Goal: Use online tool/utility: Utilize a website feature to perform a specific function

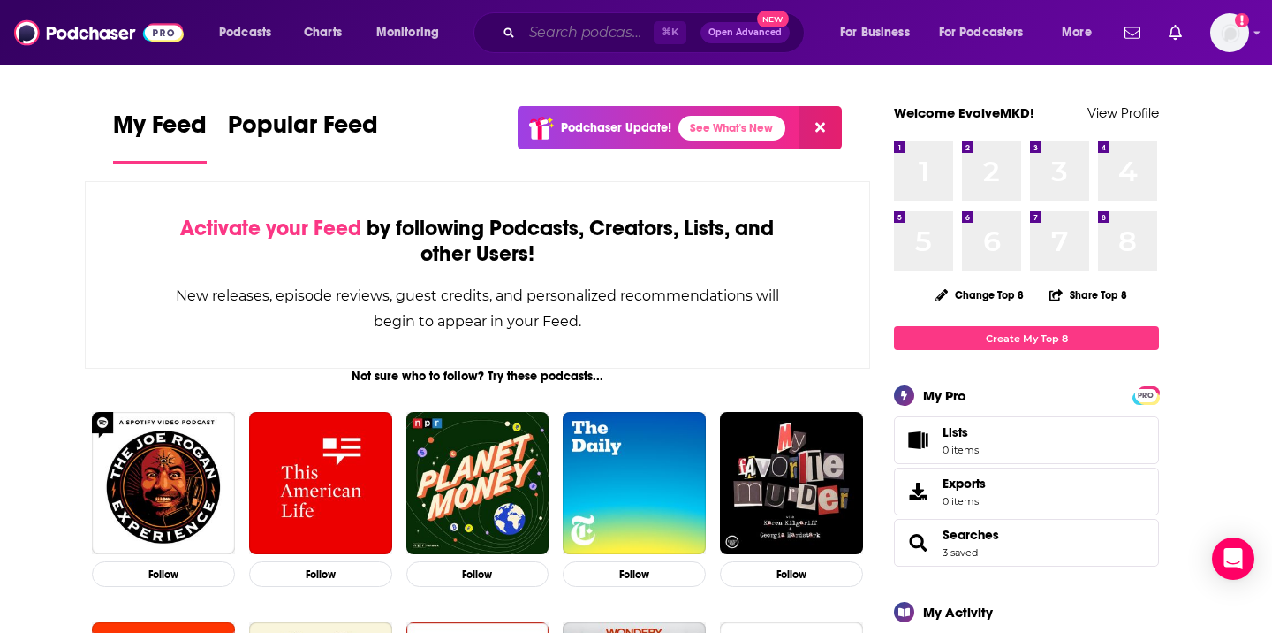
click at [550, 30] on input "Search podcasts, credits, & more..." at bounding box center [588, 33] width 132 height 28
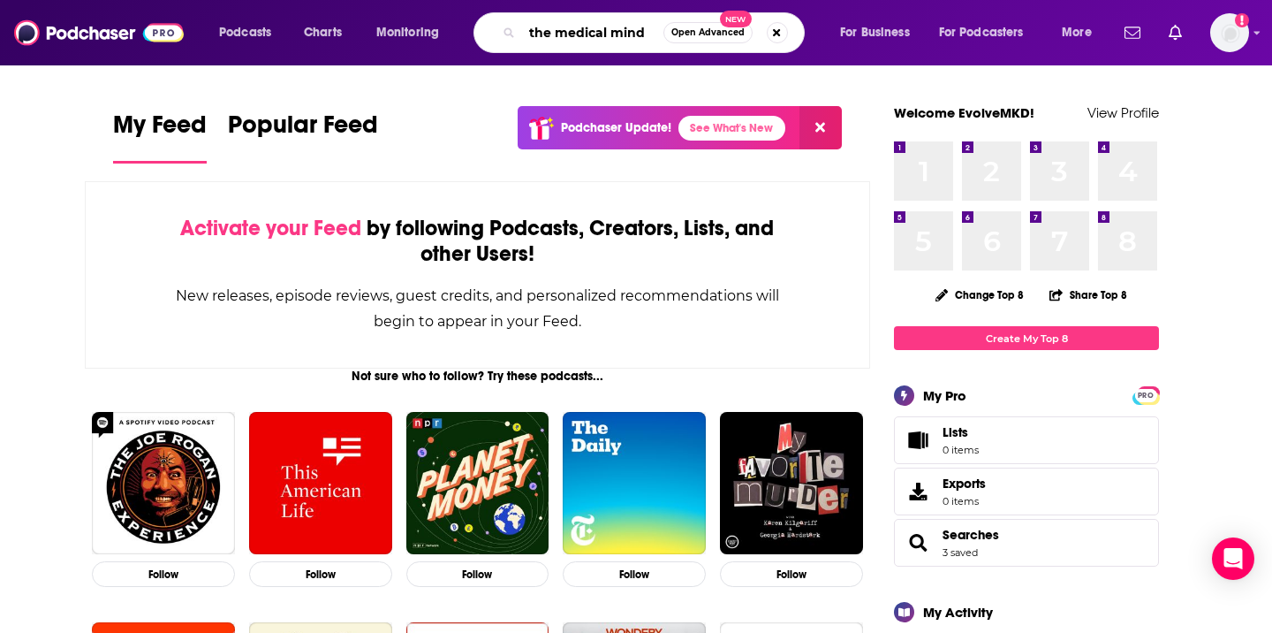
type input "the medical mind"
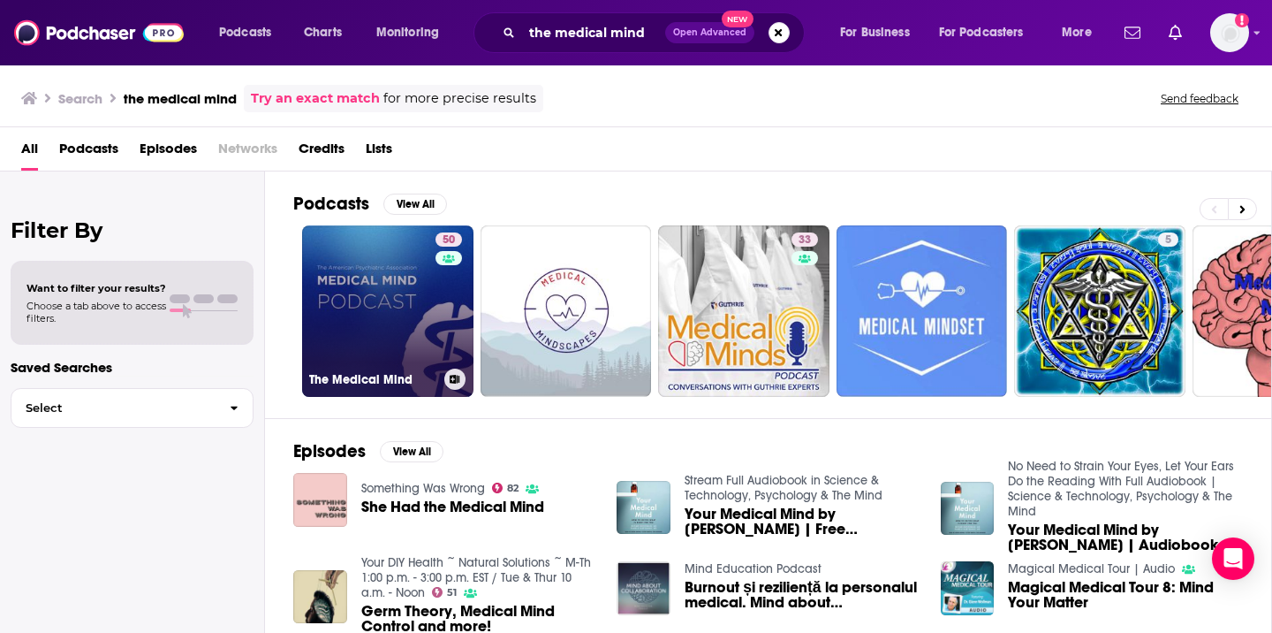
click at [321, 334] on link "50 The Medical Mind" at bounding box center [387, 310] width 171 height 171
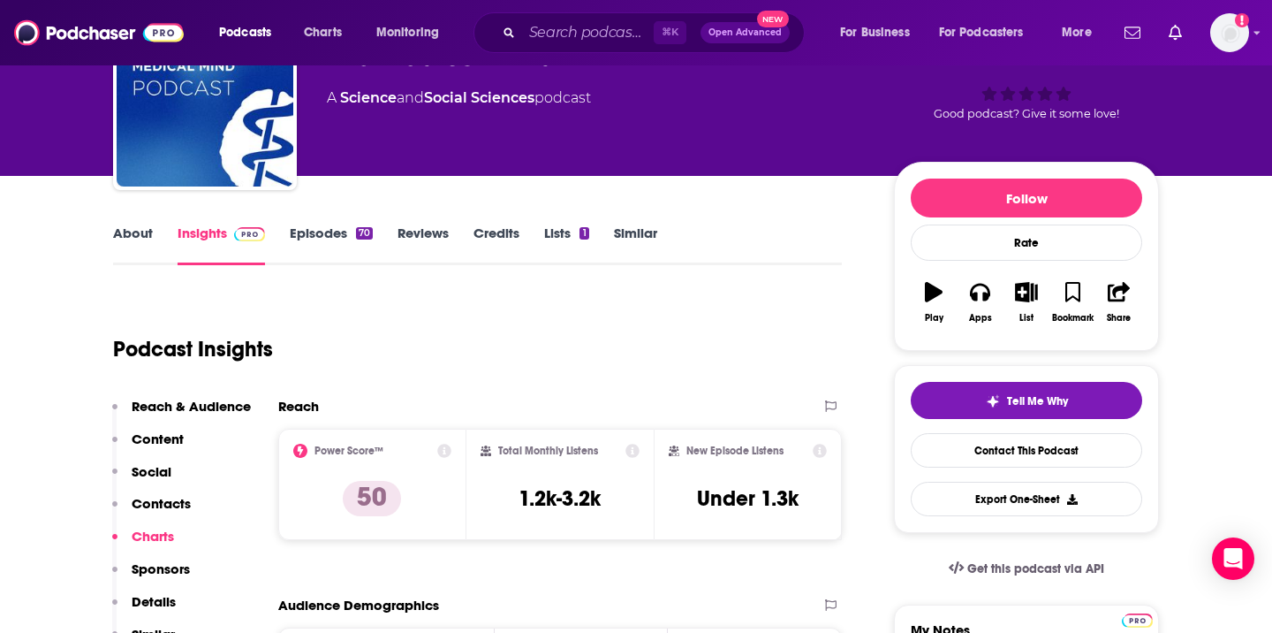
scroll to position [127, 0]
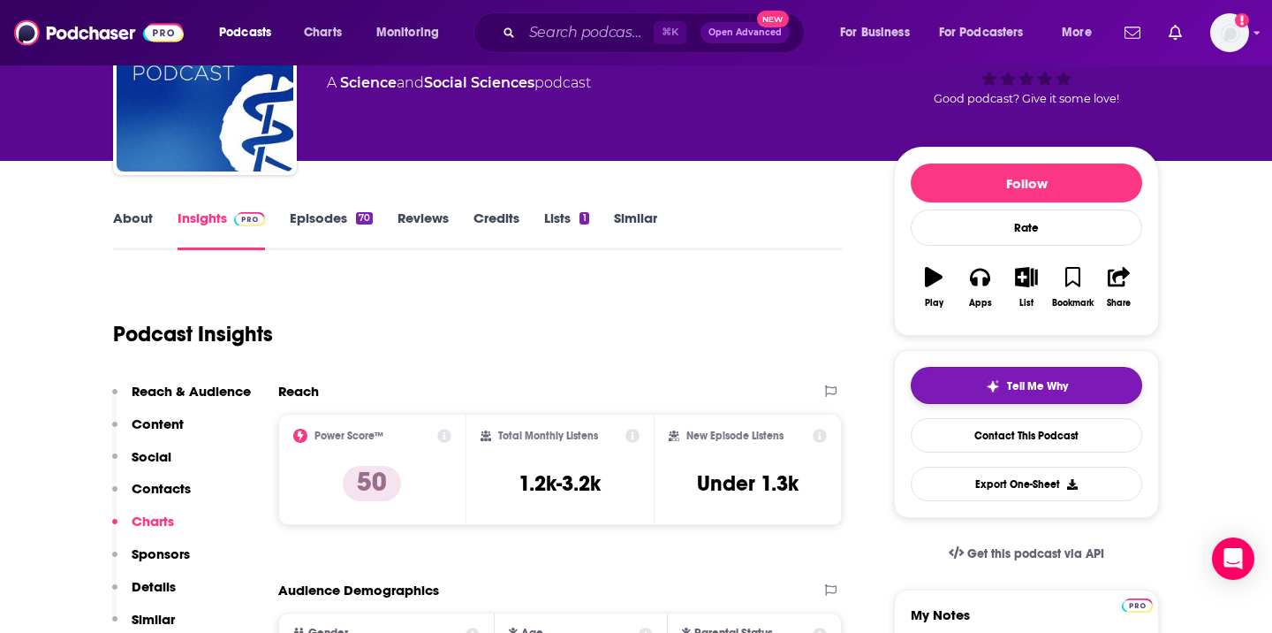
click at [1103, 385] on button "Tell Me Why" at bounding box center [1027, 385] width 232 height 37
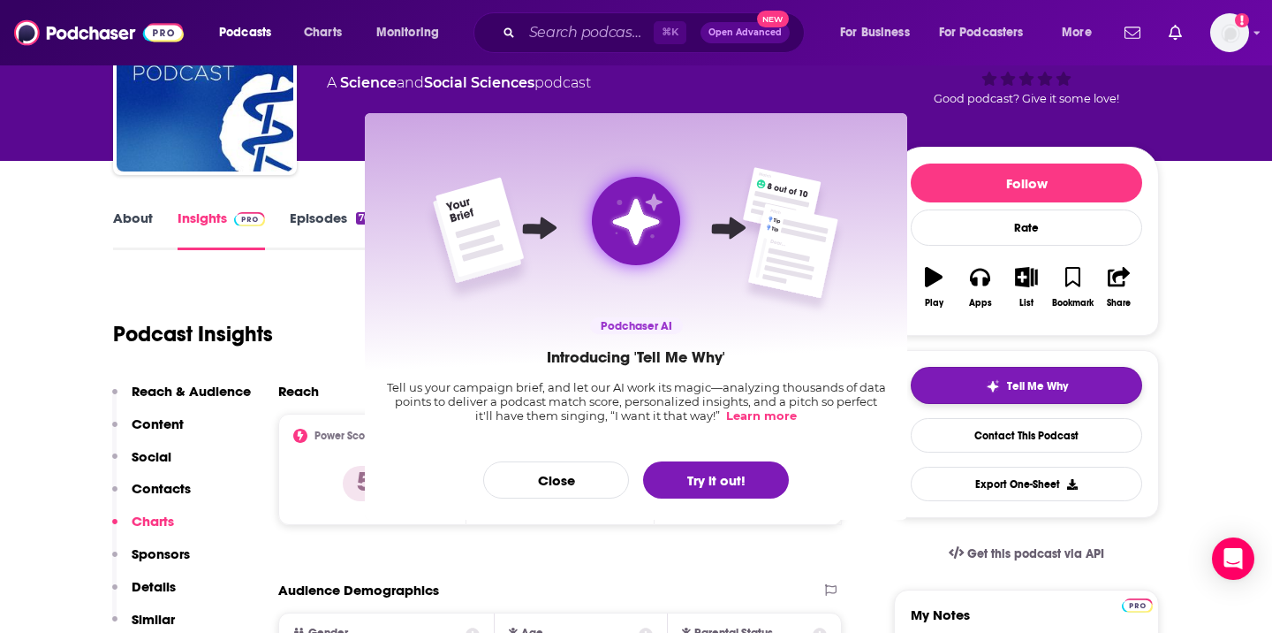
scroll to position [0, 0]
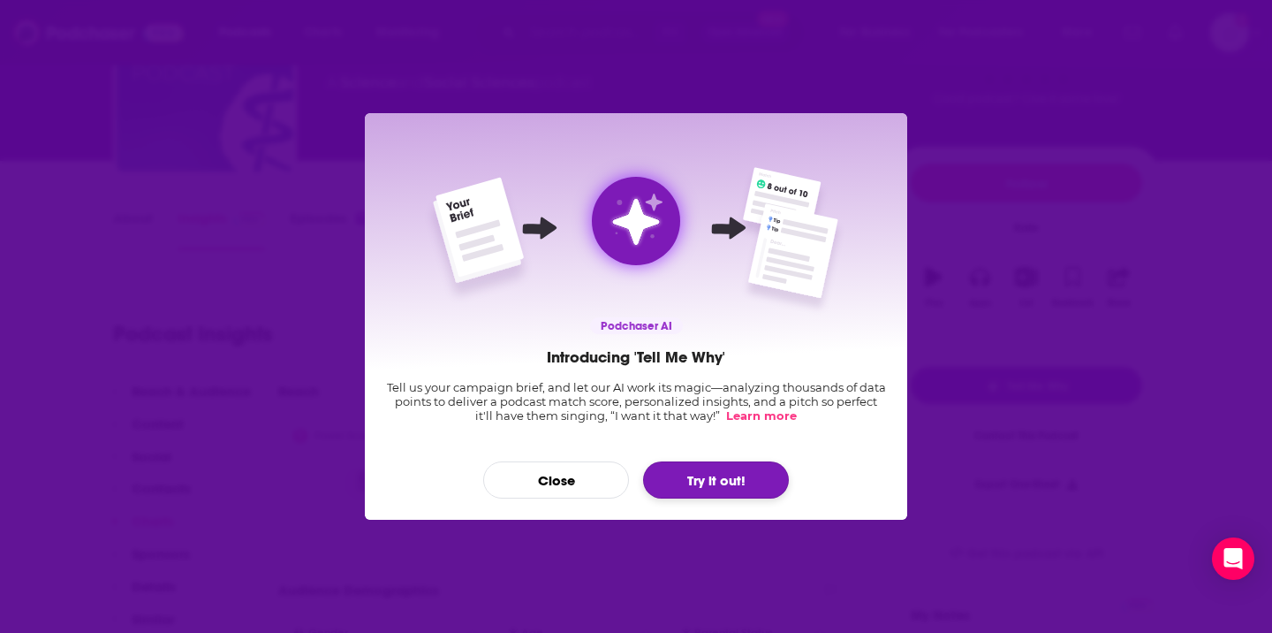
click at [763, 468] on button "Try it out!" at bounding box center [716, 479] width 146 height 37
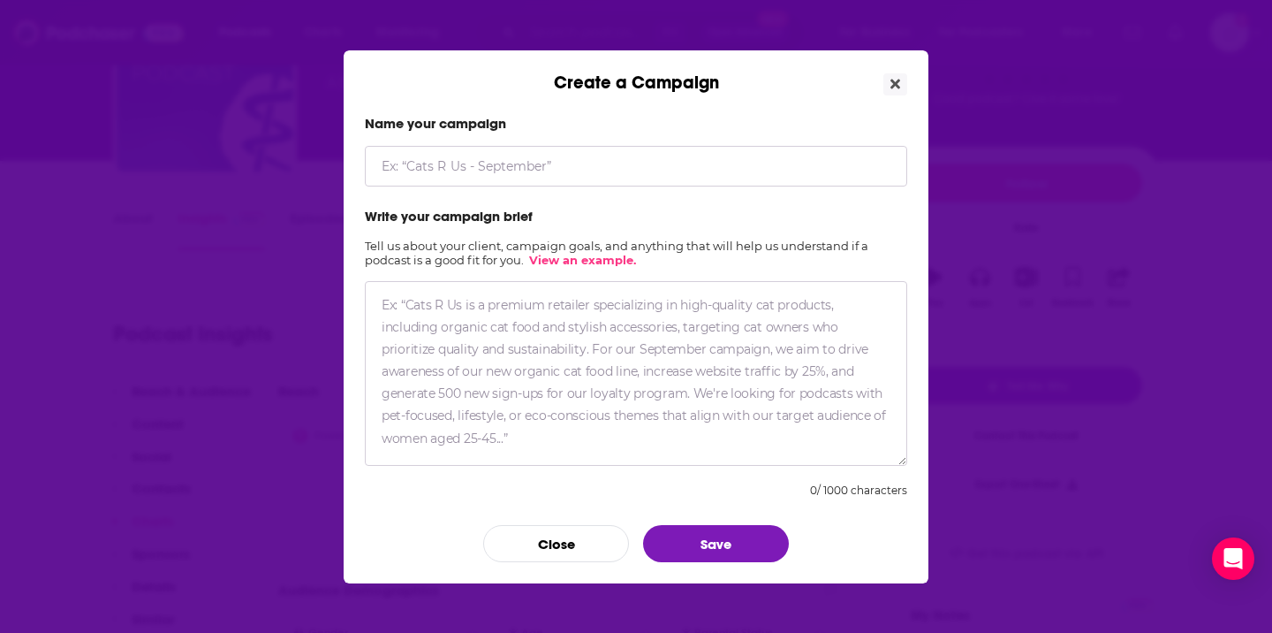
click at [588, 345] on textarea "Create a Campaign" at bounding box center [636, 373] width 543 height 185
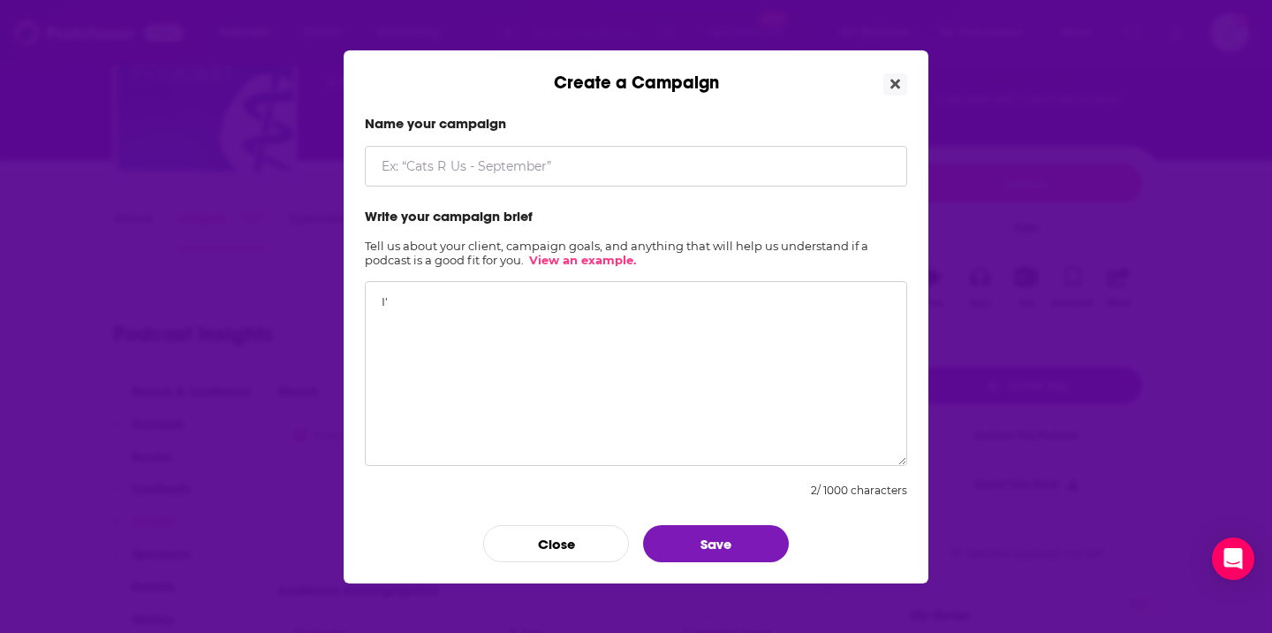
type textarea "I"
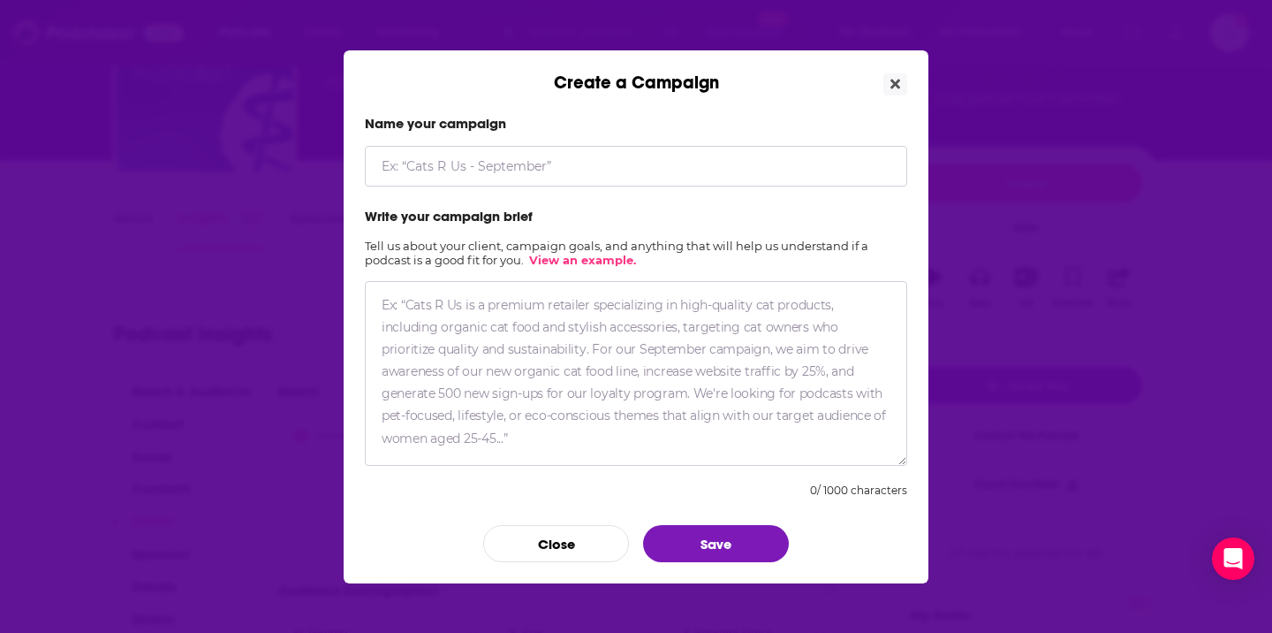
type textarea "m"
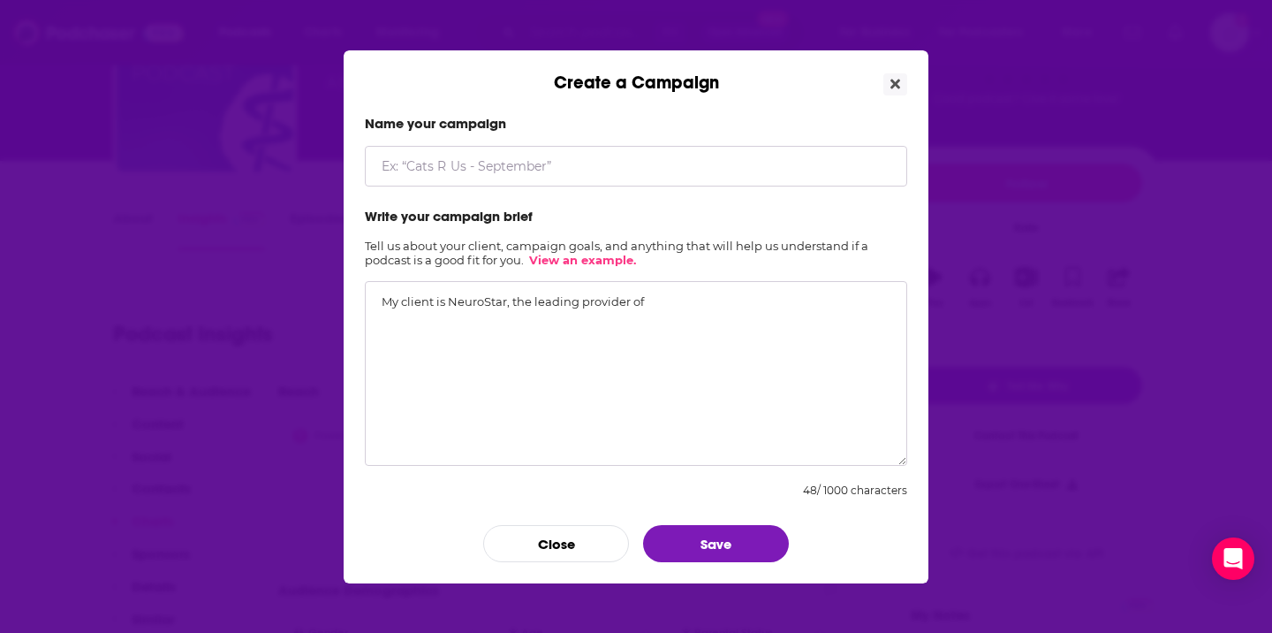
type textarea "My client is NeuroStar, the leading provider of"
type input "G"
type input "[PERSON_NAME] - NeuroStar"
click at [751, 304] on textarea "My client is NeuroStar, the leading provider of" at bounding box center [636, 373] width 543 height 185
click at [768, 301] on textarea "My client is NeuroStar, the leading provider of TMS therapy (Transcranial Magne…" at bounding box center [636, 373] width 543 height 185
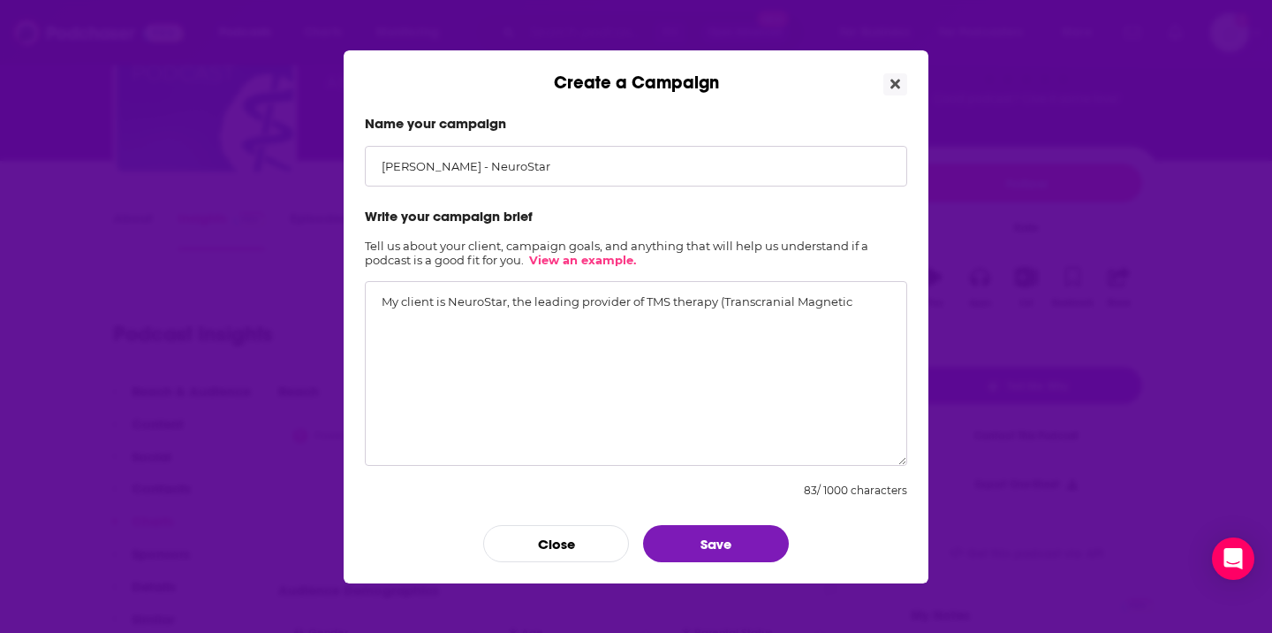
click at [872, 303] on textarea "My client is NeuroStar, the leading provider of TMS therapy (Transcranial Magne…" at bounding box center [636, 373] width 543 height 185
type textarea "My client is NeuroStar, the leading provider of TMS therapy ([MEDICAL_DATA]), w…"
click at [614, 262] on link "View an example." at bounding box center [582, 260] width 107 height 14
click at [903, 84] on button "Close" at bounding box center [896, 84] width 24 height 22
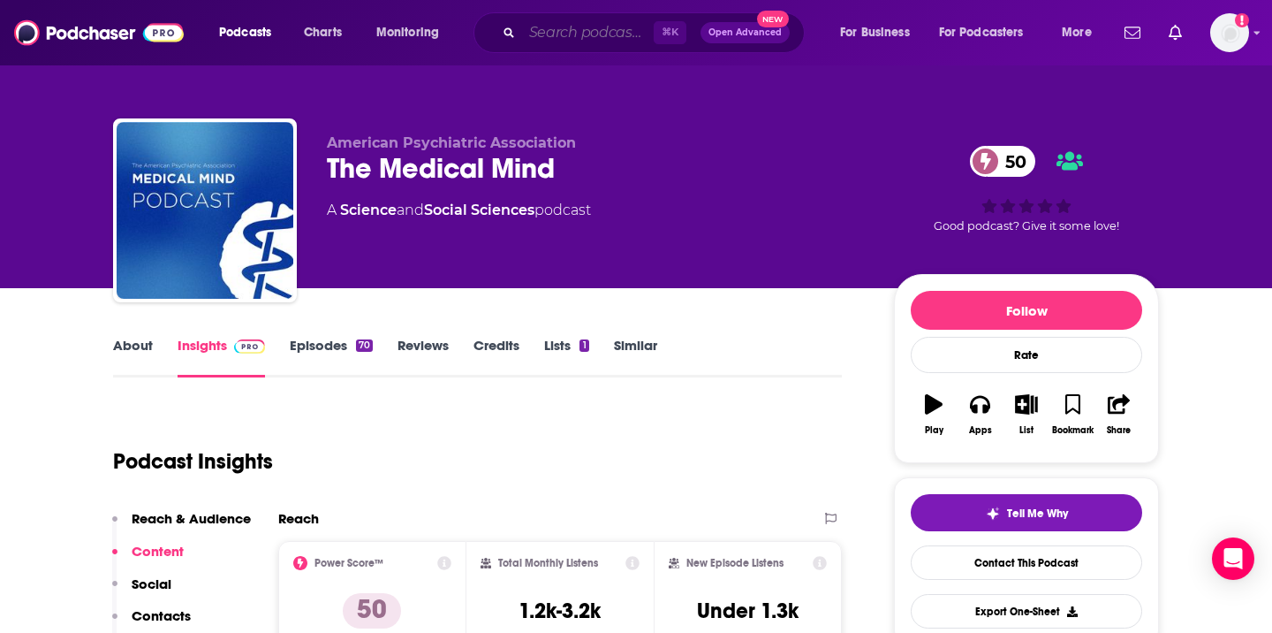
click at [554, 34] on input "Search podcasts, credits, & more..." at bounding box center [588, 33] width 132 height 28
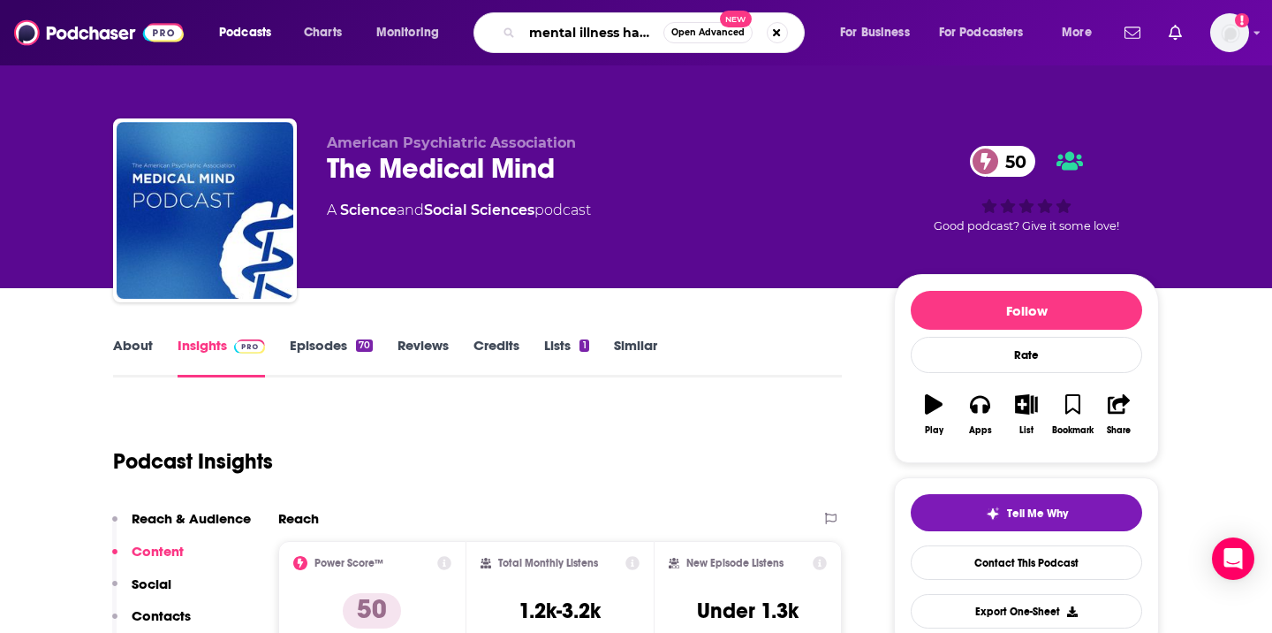
type input "mental illness happy hour"
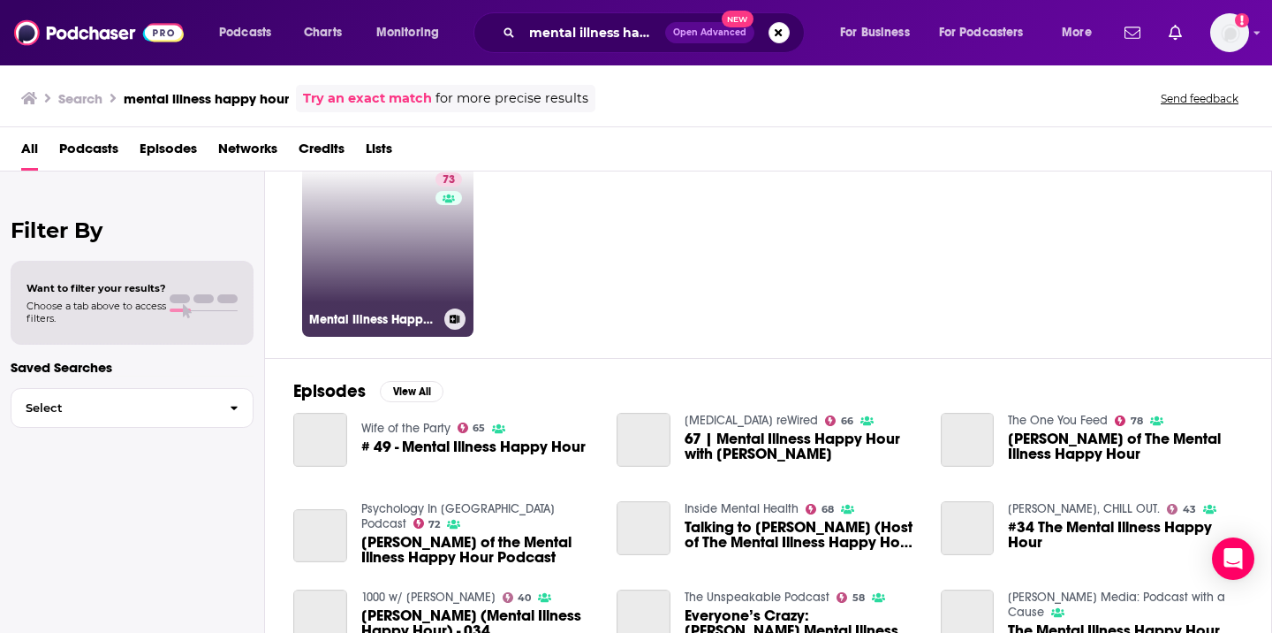
scroll to position [61, 0]
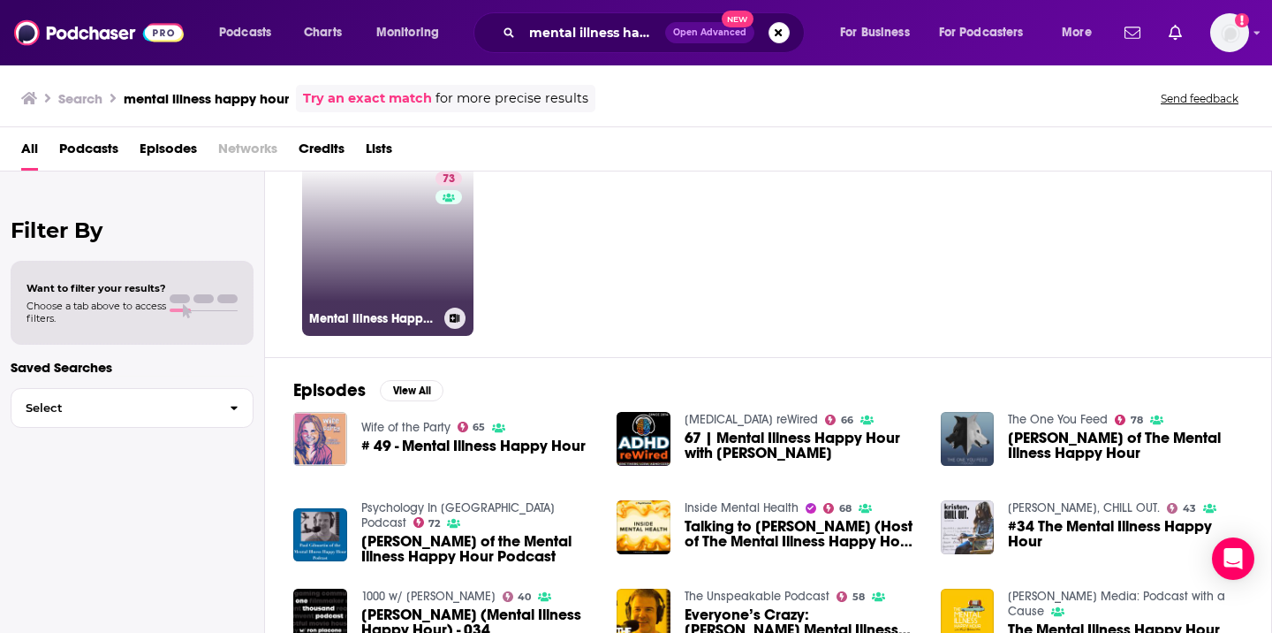
click at [374, 215] on link "73 Mental Illness Happy Hour" at bounding box center [387, 249] width 171 height 171
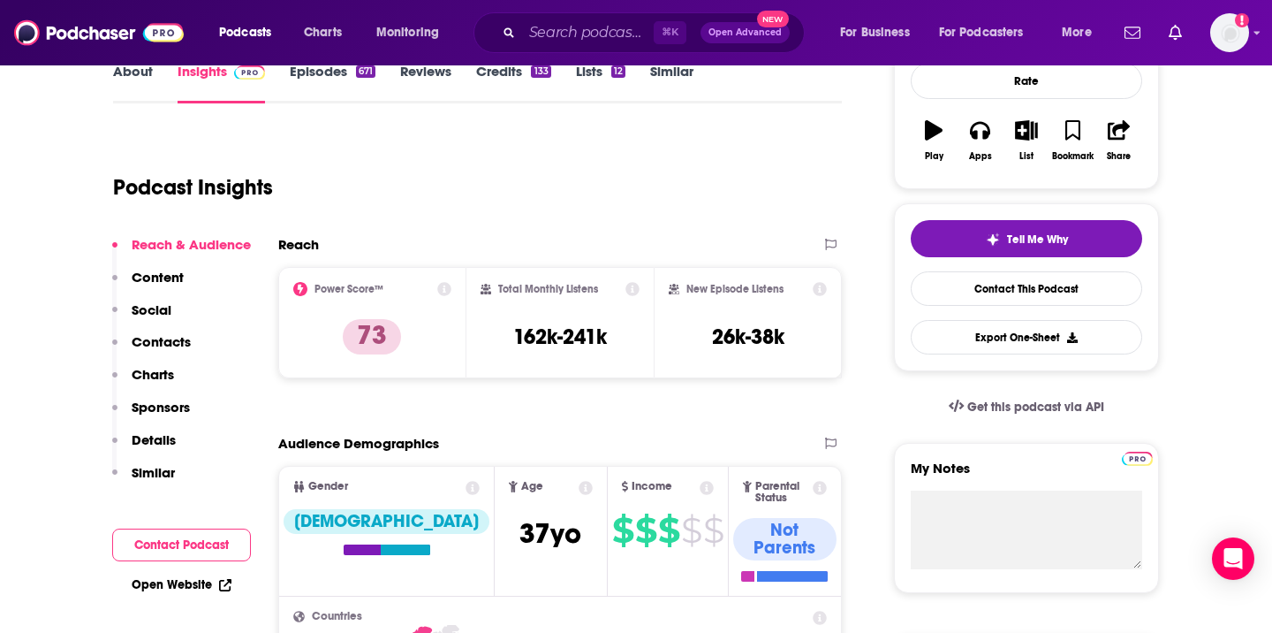
scroll to position [276, 0]
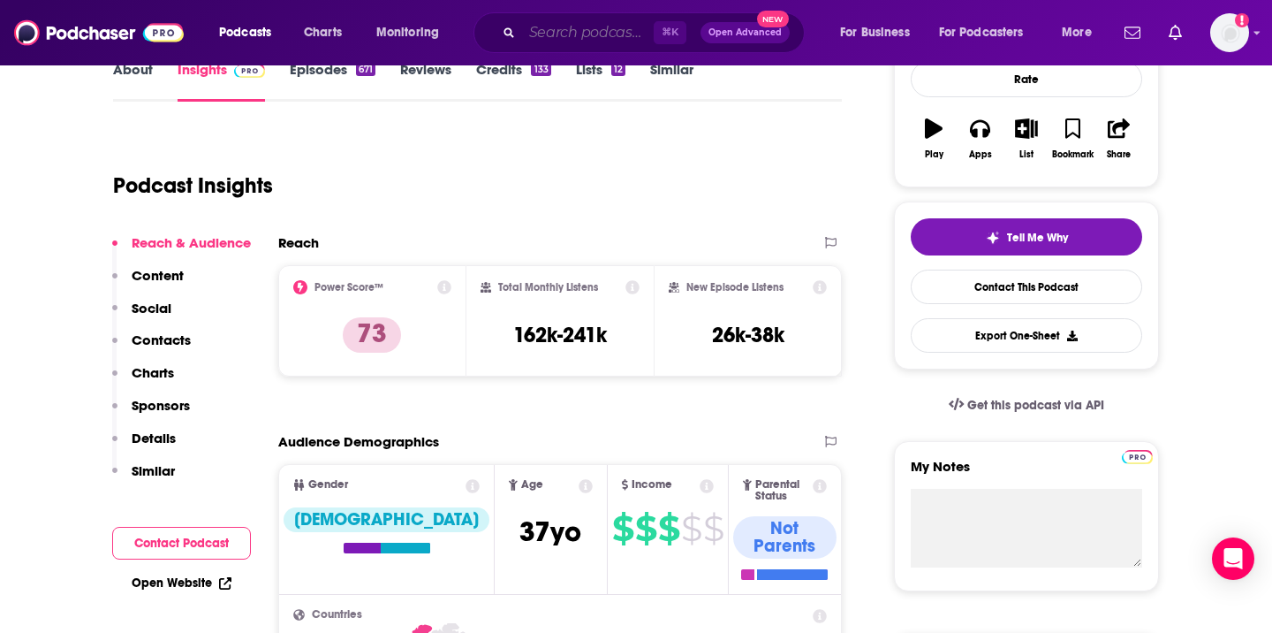
click at [540, 28] on input "Search podcasts, credits, & more..." at bounding box center [588, 33] width 132 height 28
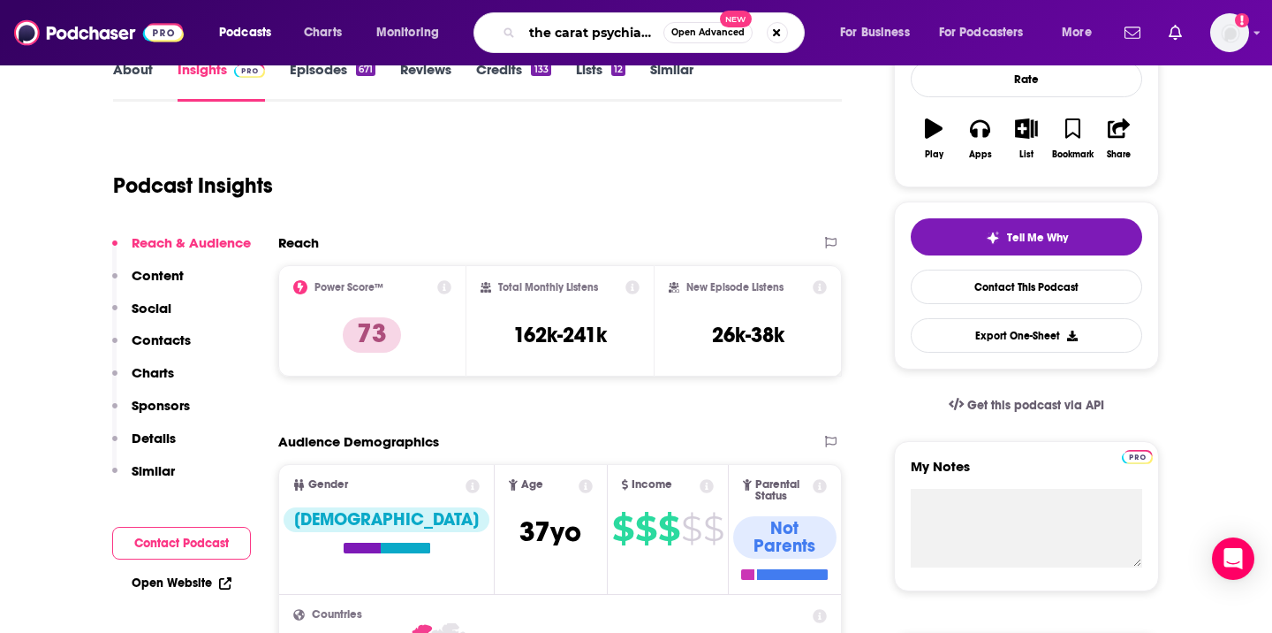
type input "the carlat psychiatry podcast"
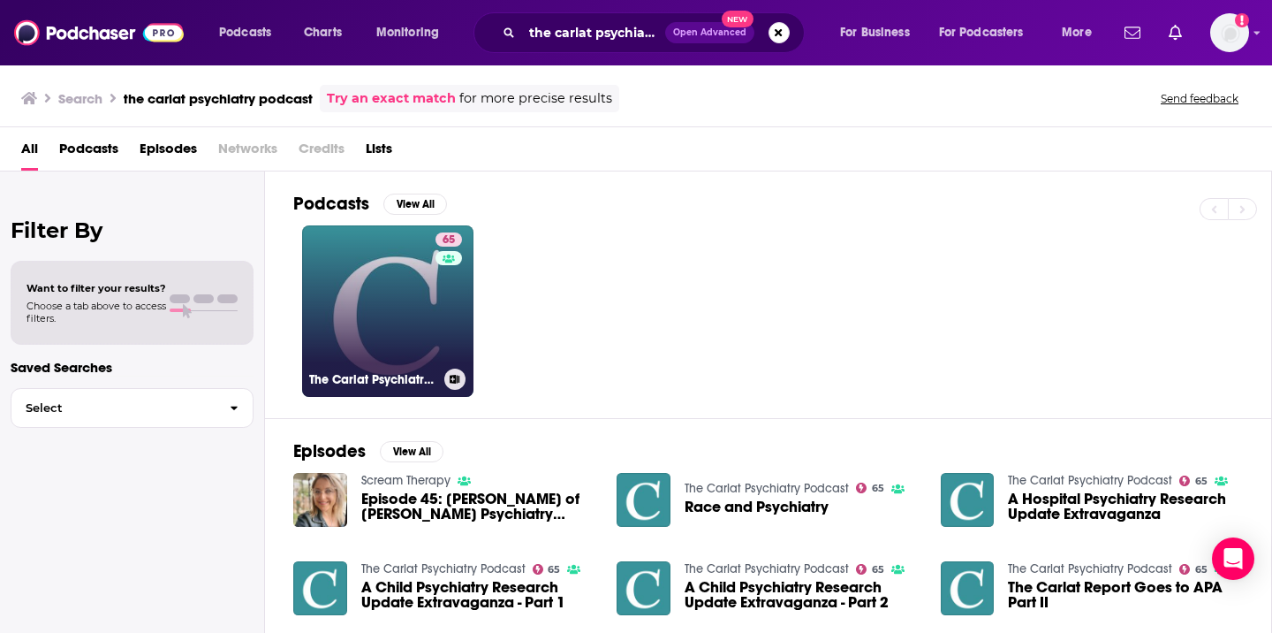
click at [386, 303] on link "65 The Carlat Psychiatry Podcast" at bounding box center [387, 310] width 171 height 171
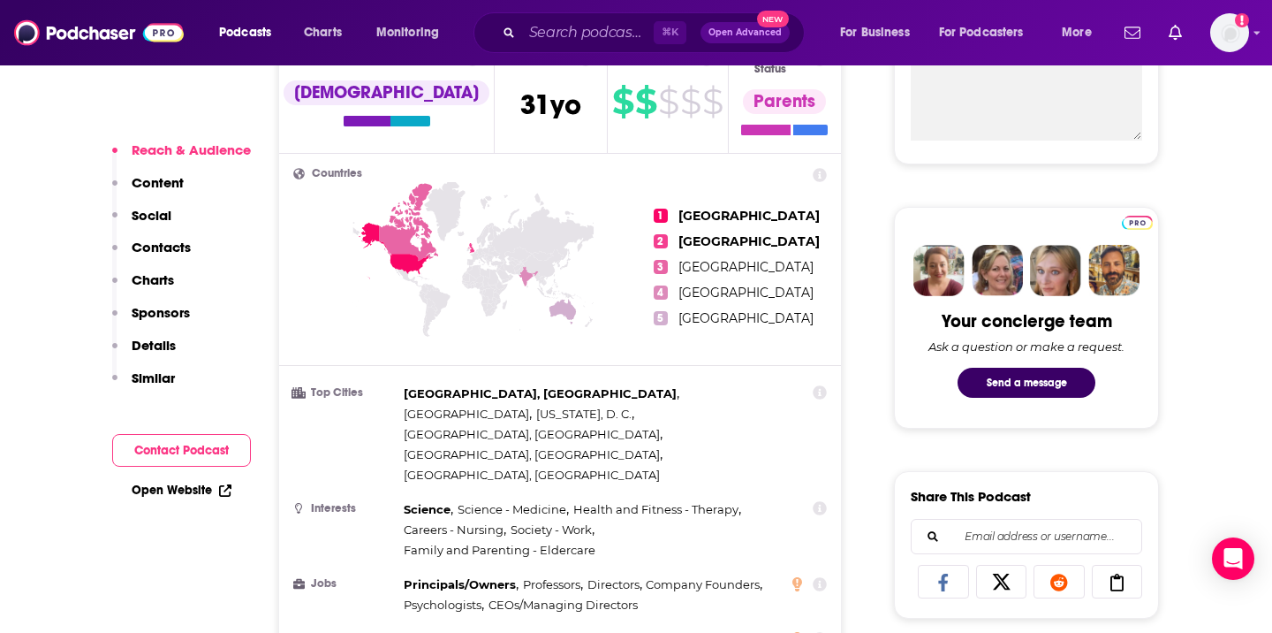
scroll to position [705, 0]
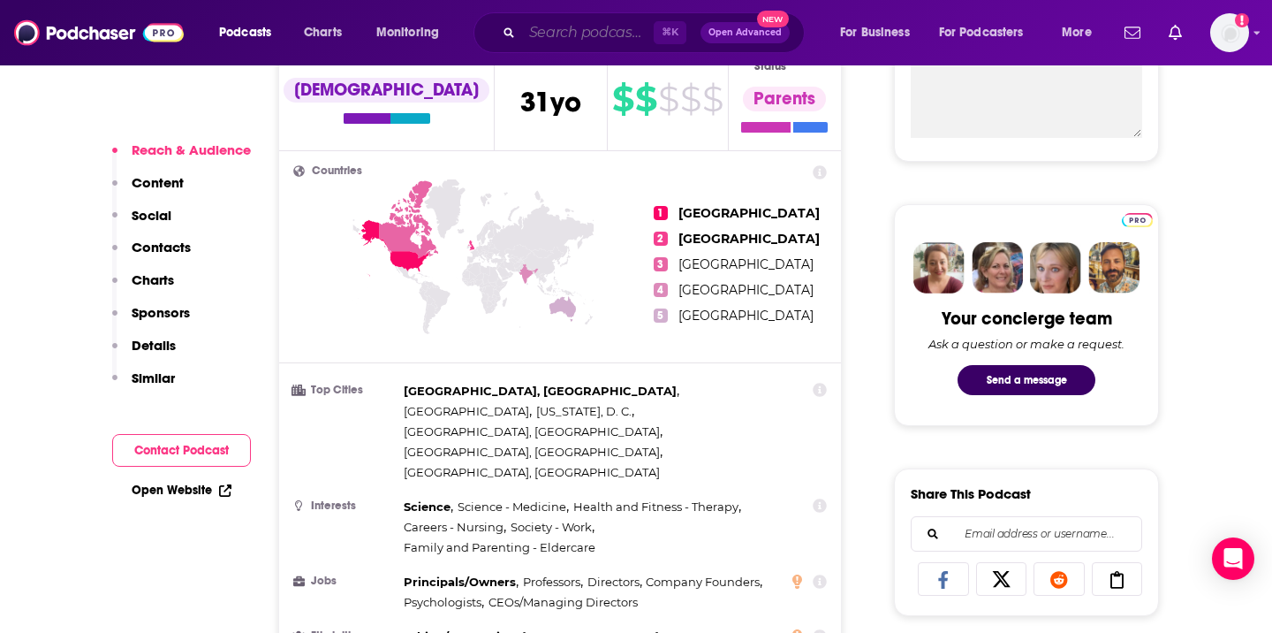
click at [552, 36] on input "Search podcasts, credits, & more..." at bounding box center [588, 33] width 132 height 28
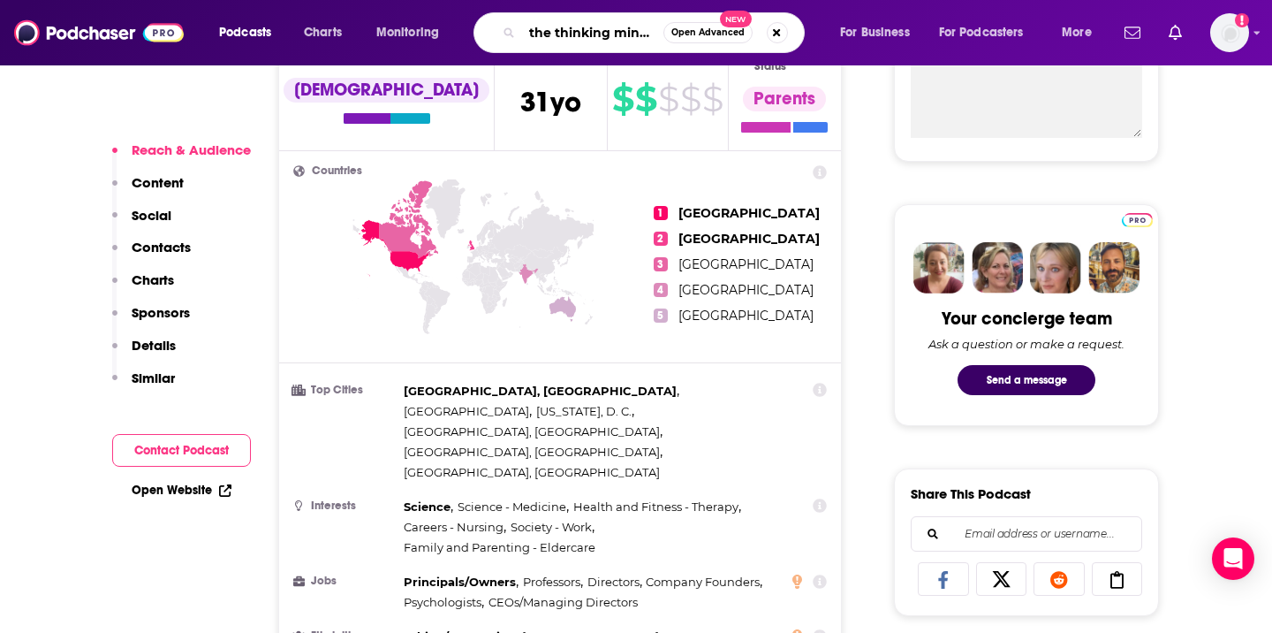
type input "the thinking mind podcast"
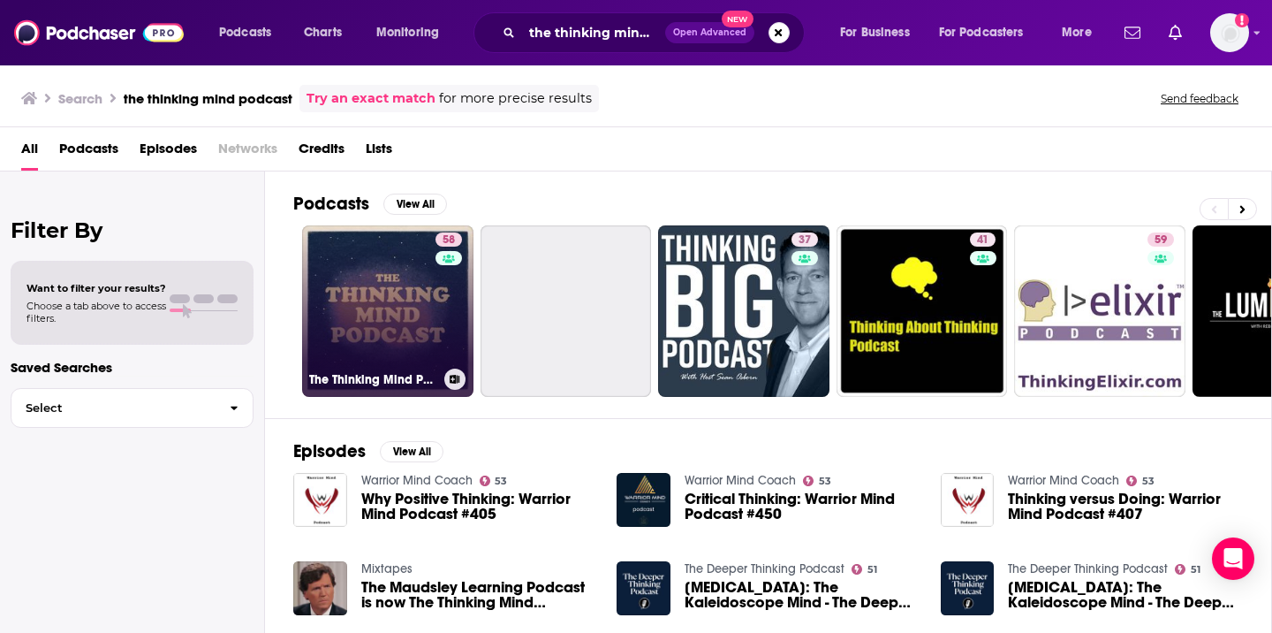
click at [407, 289] on link "58 The Thinking Mind Podcast: Psychiatry & [MEDICAL_DATA]" at bounding box center [387, 310] width 171 height 171
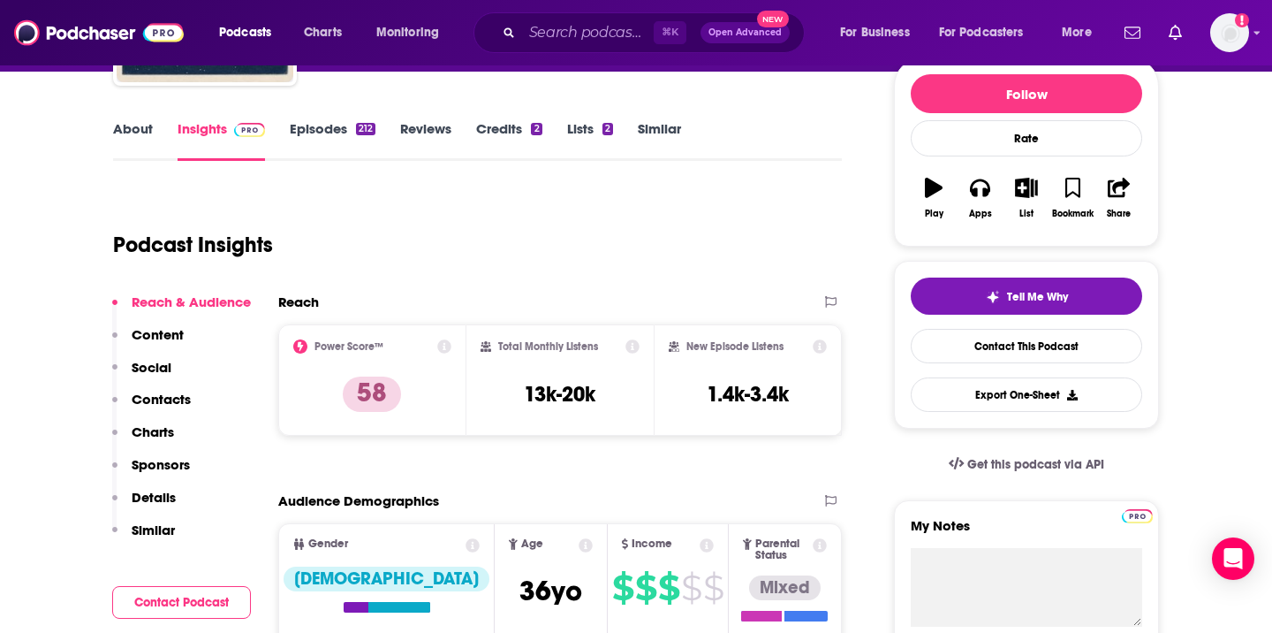
scroll to position [357, 0]
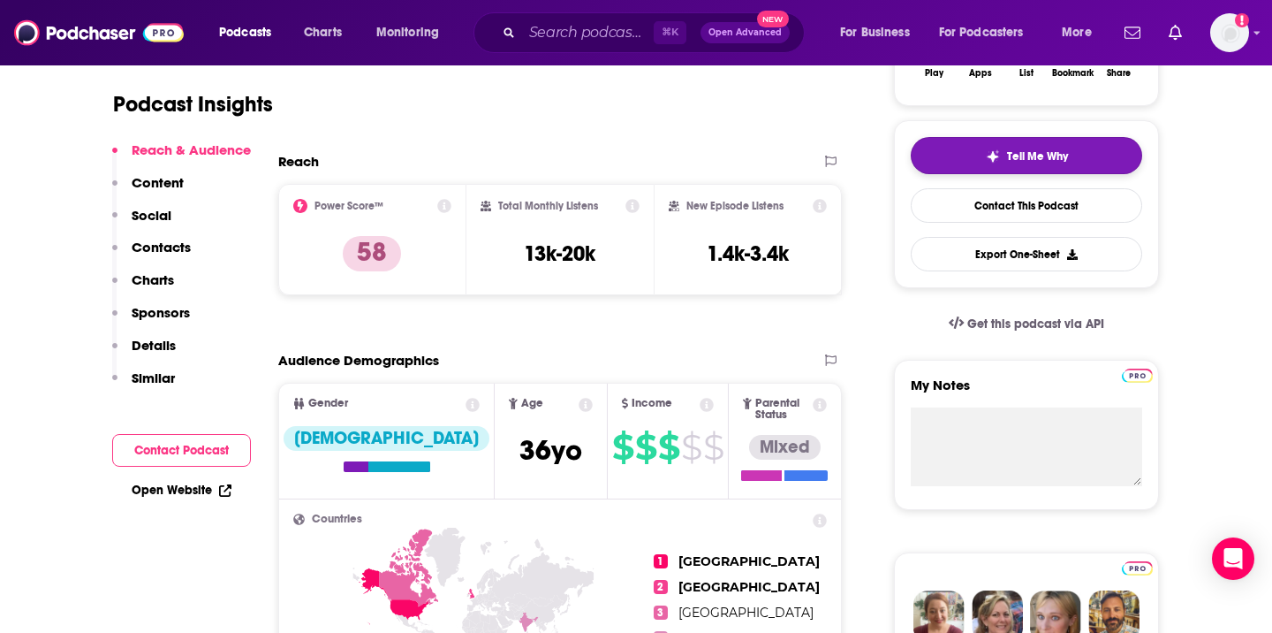
click at [968, 153] on button "Tell Me Why" at bounding box center [1027, 155] width 232 height 37
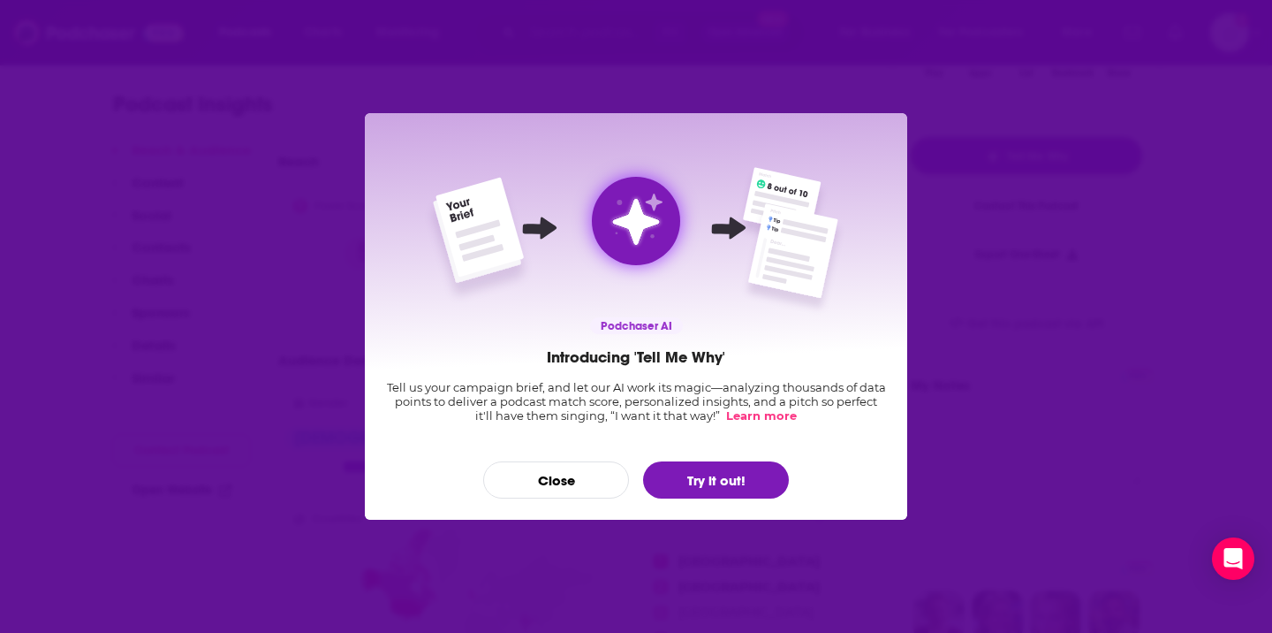
scroll to position [0, 0]
click at [704, 481] on button "Try it out!" at bounding box center [716, 479] width 146 height 37
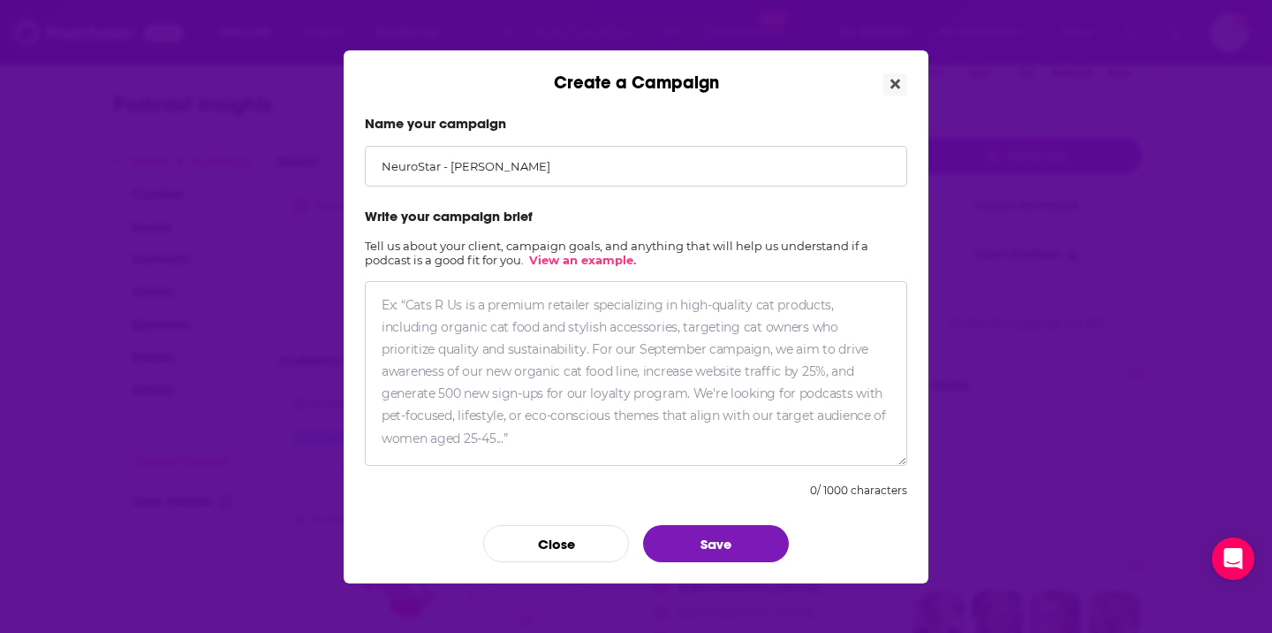
type input "NeuroStar - [PERSON_NAME]"
click at [524, 317] on textarea "Create a Campaign" at bounding box center [636, 373] width 543 height 185
click at [888, 89] on button "Close" at bounding box center [896, 84] width 24 height 22
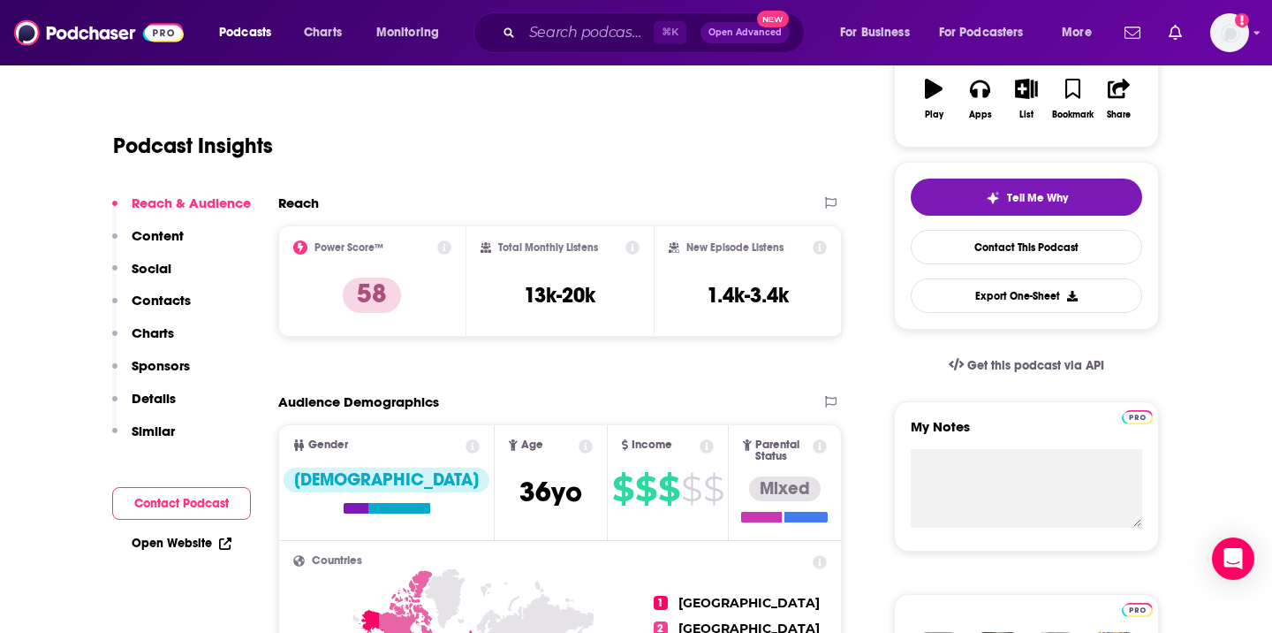
scroll to position [358, 0]
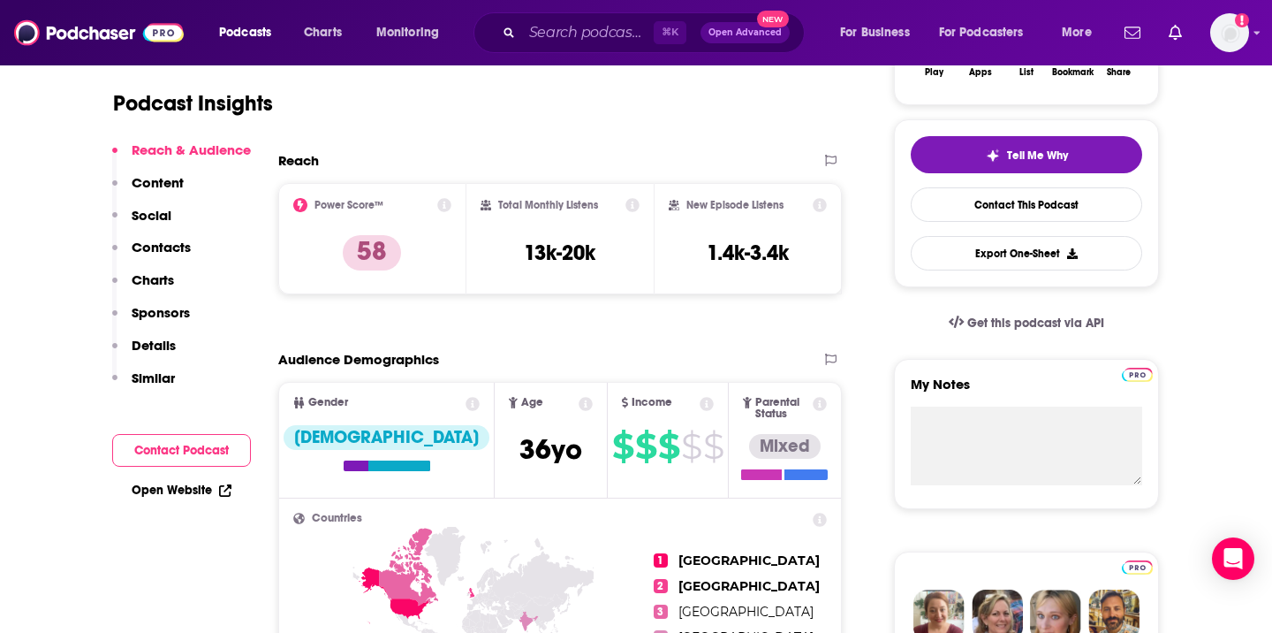
click at [945, 160] on button "Tell Me Why" at bounding box center [1027, 154] width 232 height 37
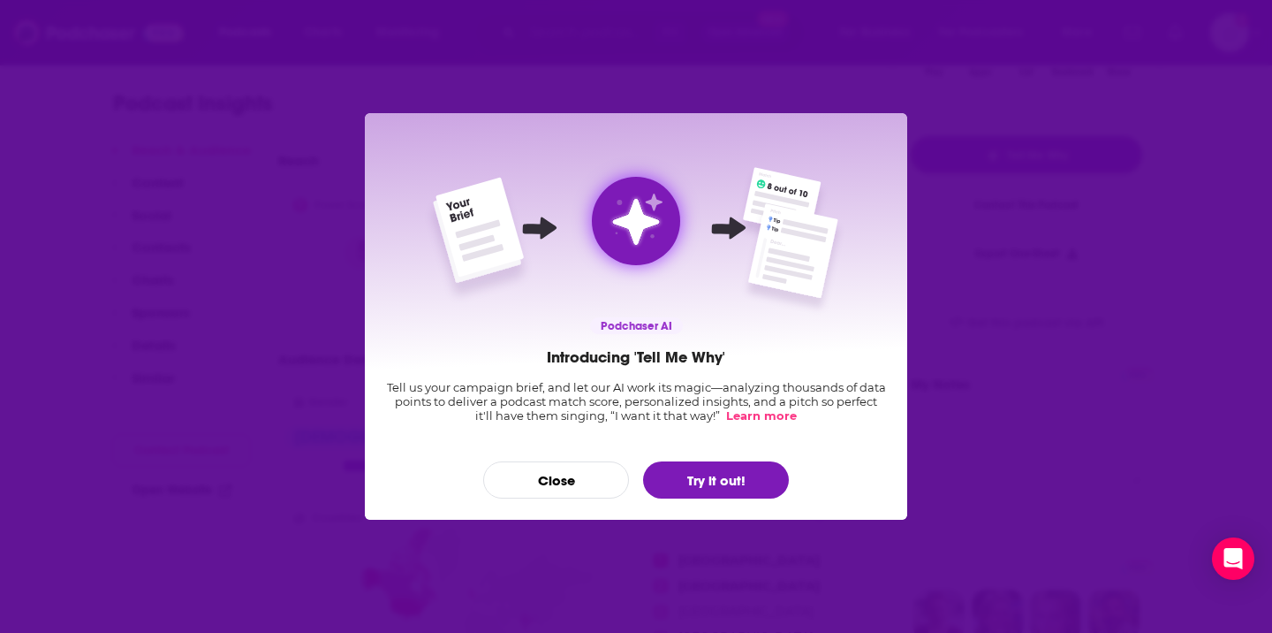
scroll to position [0, 0]
click at [692, 476] on button "Try it out!" at bounding box center [716, 479] width 146 height 37
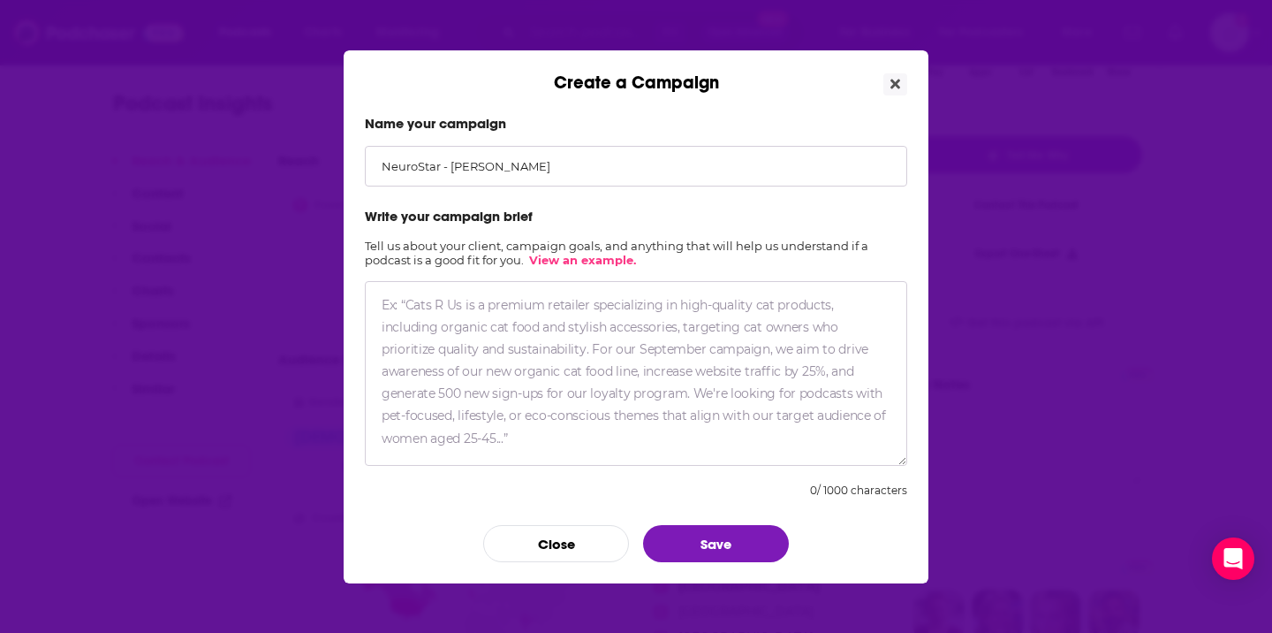
type input "NeuroStar - [PERSON_NAME]"
click at [611, 319] on textarea "Create a Campaign" at bounding box center [636, 373] width 543 height 185
paste textarea "Lorem Ip. Dolorsit Ametcon, AD: El. Seddoeiu Tempori ut l etdolorem A.E. Admi V…"
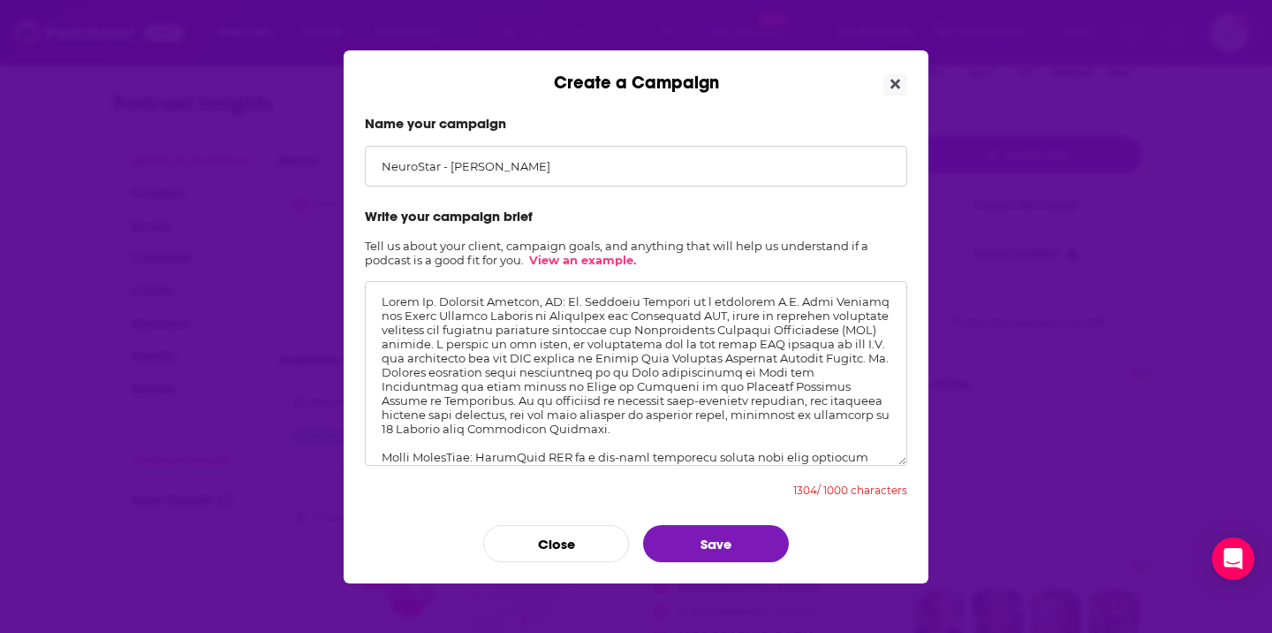
drag, startPoint x: 580, startPoint y: 307, endPoint x: 356, endPoint y: 288, distance: 224.3
click at [356, 288] on div "Name your campaign NeuroStar - [PERSON_NAME] Write your campaign brief Tell us …" at bounding box center [636, 339] width 585 height 490
click at [581, 428] on textarea "Create a Campaign" at bounding box center [636, 373] width 543 height 185
drag, startPoint x: 740, startPoint y: 358, endPoint x: 744, endPoint y: 390, distance: 32.0
click at [744, 390] on textarea "Create a Campaign" at bounding box center [636, 373] width 543 height 185
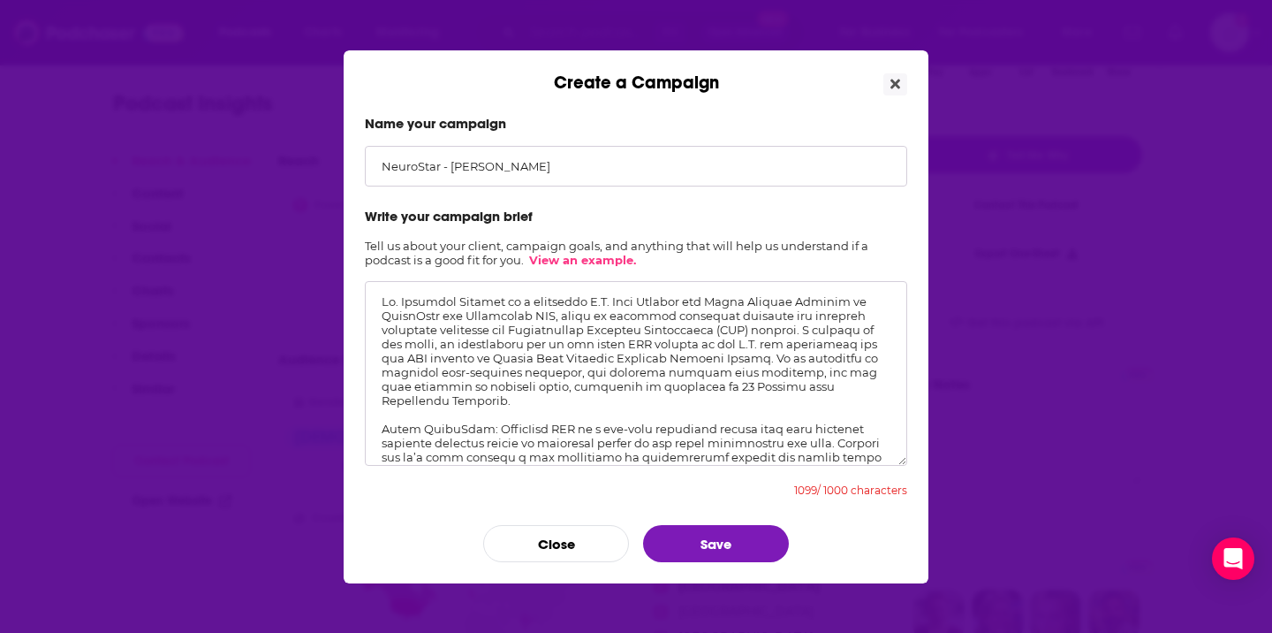
click at [408, 376] on textarea "Create a Campaign" at bounding box center [636, 373] width 543 height 185
click at [407, 375] on textarea "Create a Campaign" at bounding box center [636, 373] width 543 height 185
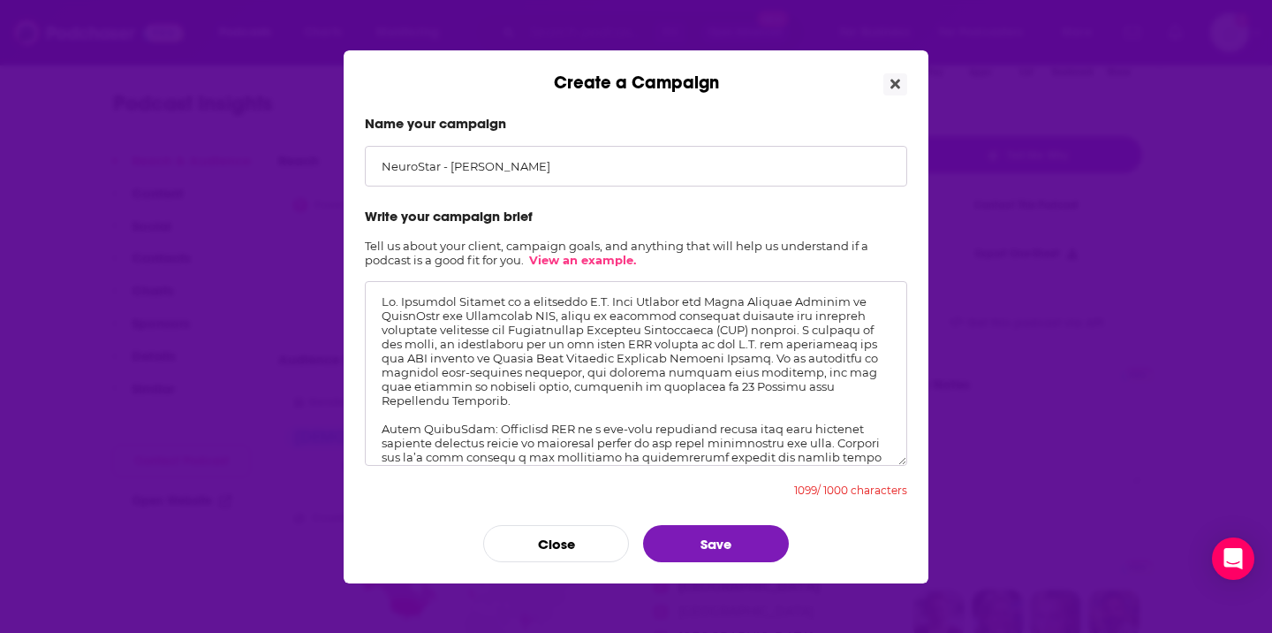
click at [407, 375] on textarea "Create a Campaign" at bounding box center [636, 373] width 543 height 185
click at [496, 368] on textarea "Create a Campaign" at bounding box center [636, 373] width 543 height 185
click at [712, 373] on textarea "Create a Campaign" at bounding box center [636, 373] width 543 height 185
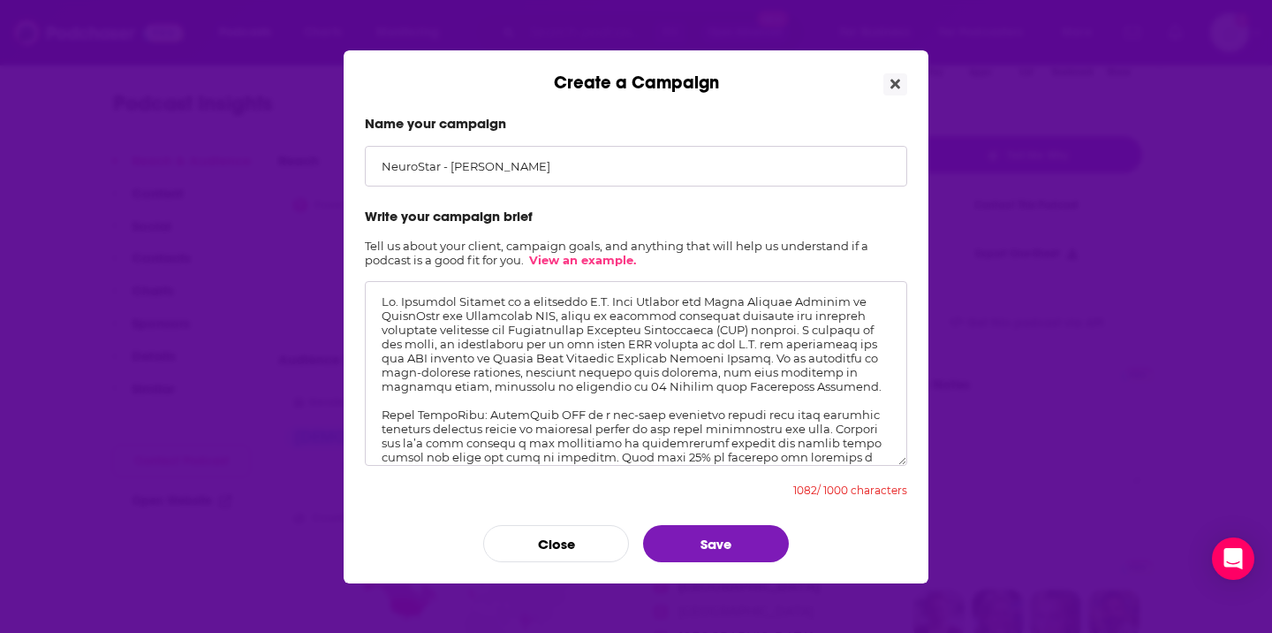
scroll to position [12, 0]
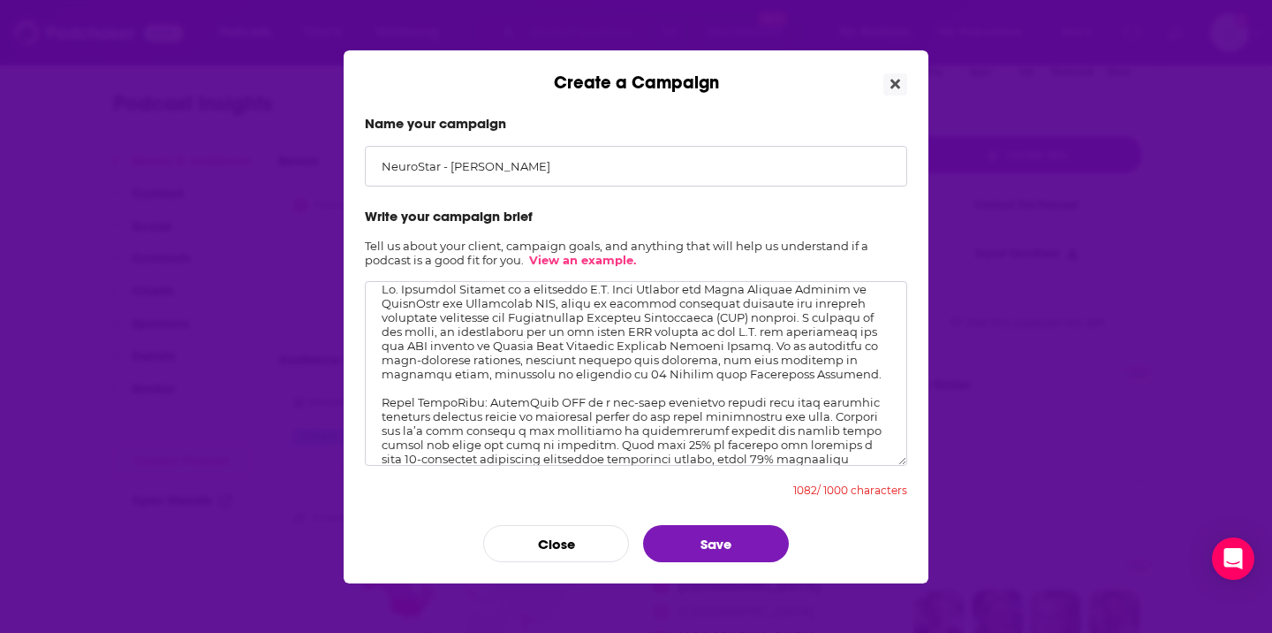
drag, startPoint x: 769, startPoint y: 377, endPoint x: 745, endPoint y: 345, distance: 39.8
click at [745, 345] on textarea "Create a Campaign" at bounding box center [636, 373] width 543 height 185
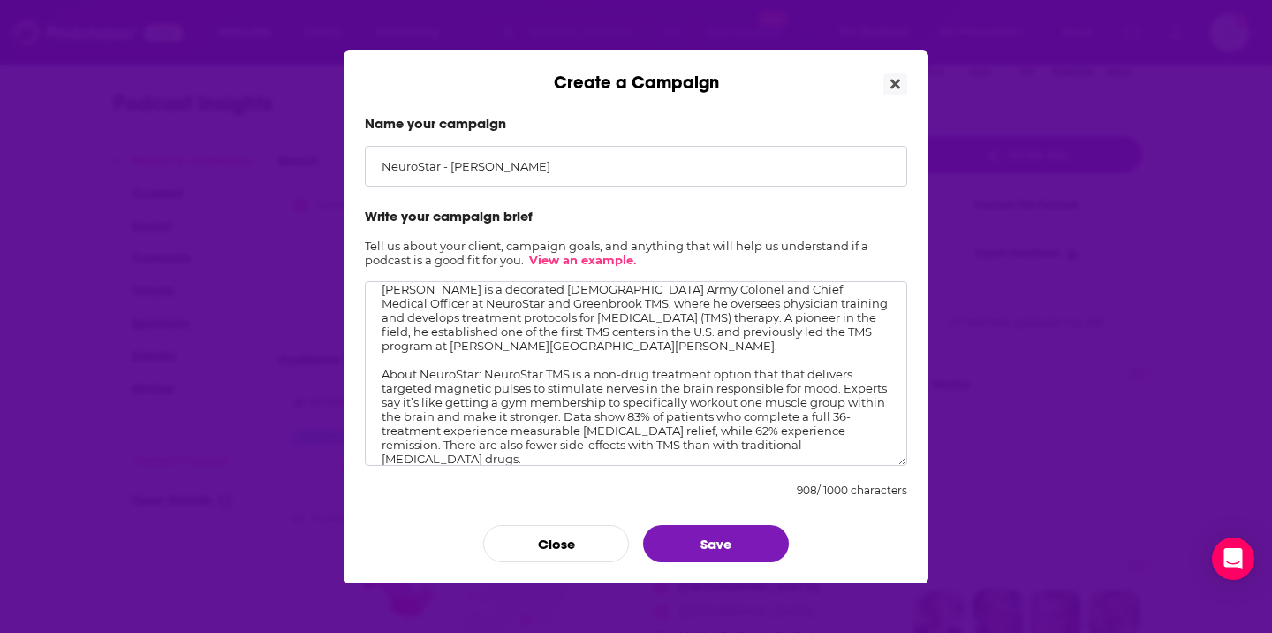
scroll to position [11, 0]
drag, startPoint x: 486, startPoint y: 376, endPoint x: 326, endPoint y: 375, distance: 159.9
click at [326, 375] on div "Create a Campaign Name your campaign NeuroStar - [PERSON_NAME] Write your campa…" at bounding box center [636, 316] width 1272 height 633
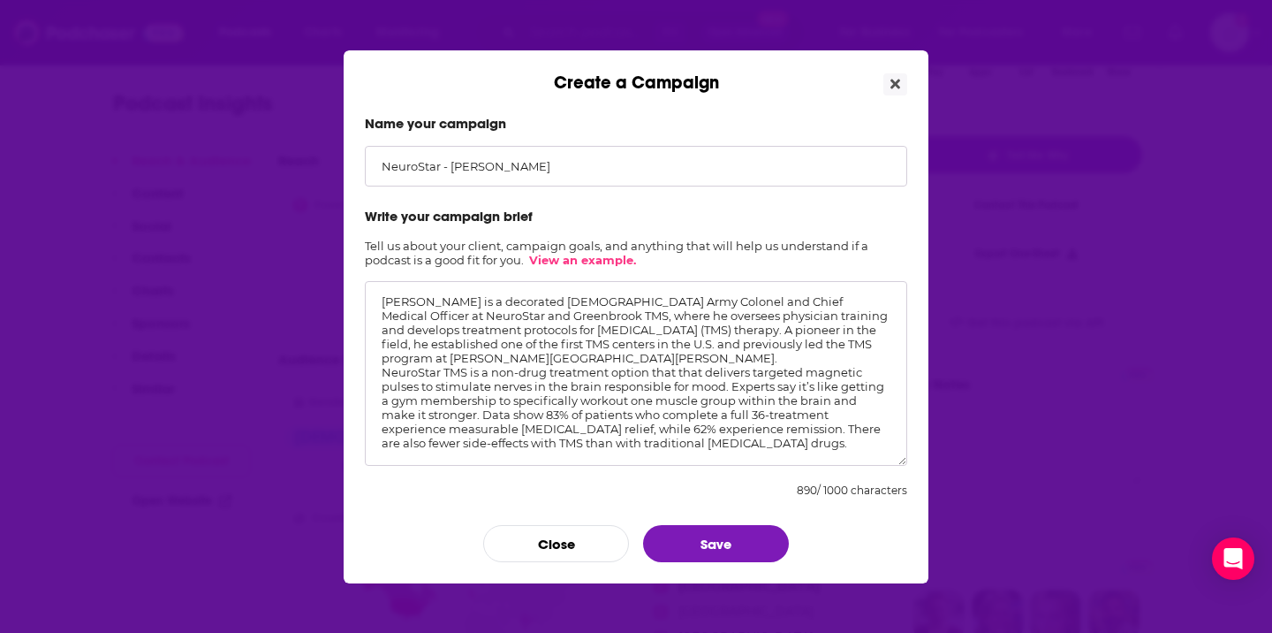
scroll to position [0, 0]
click at [642, 389] on textarea "[PERSON_NAME] is a decorated [DEMOGRAPHIC_DATA] Army Colonel and Chief Medical …" at bounding box center [636, 373] width 543 height 185
drag, startPoint x: 826, startPoint y: 403, endPoint x: 574, endPoint y: 385, distance: 252.4
click at [574, 385] on textarea "[PERSON_NAME] is a decorated [DEMOGRAPHIC_DATA] Army Colonel and Chief Medical …" at bounding box center [636, 373] width 543 height 185
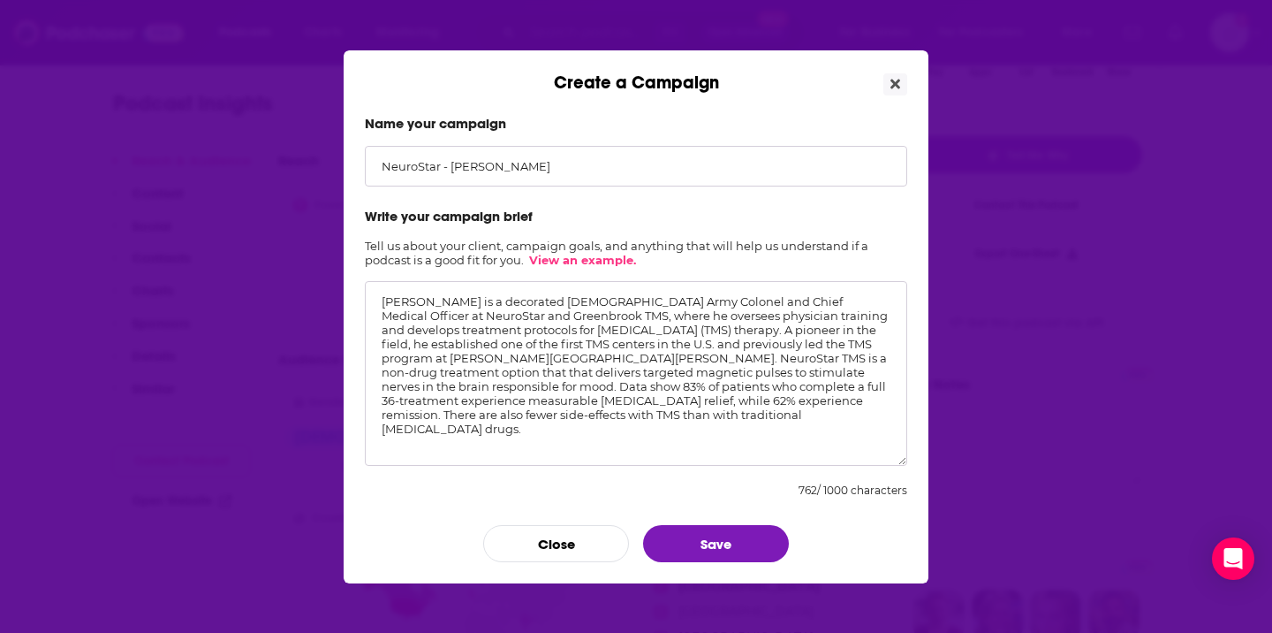
click at [889, 409] on textarea "[PERSON_NAME] is a decorated [DEMOGRAPHIC_DATA] Army Colonel and Chief Medical …" at bounding box center [636, 373] width 543 height 185
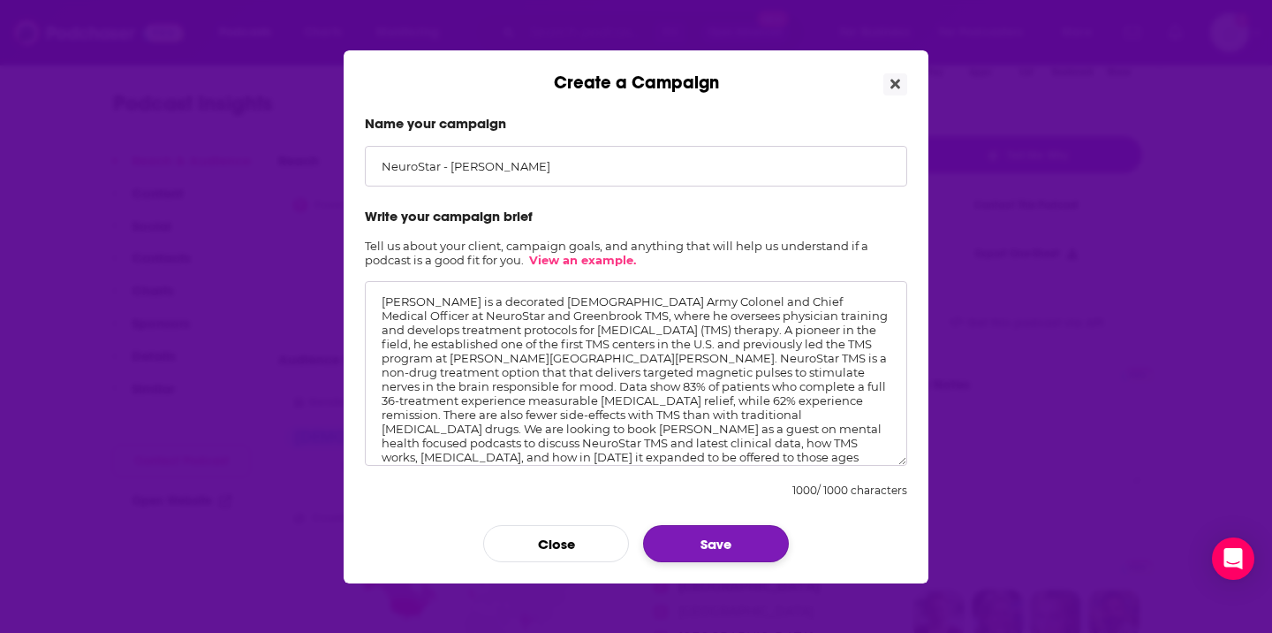
type textarea "[PERSON_NAME] is a decorated [DEMOGRAPHIC_DATA] Army Colonel and Chief Medical …"
click at [702, 537] on button "Save" at bounding box center [716, 543] width 146 height 37
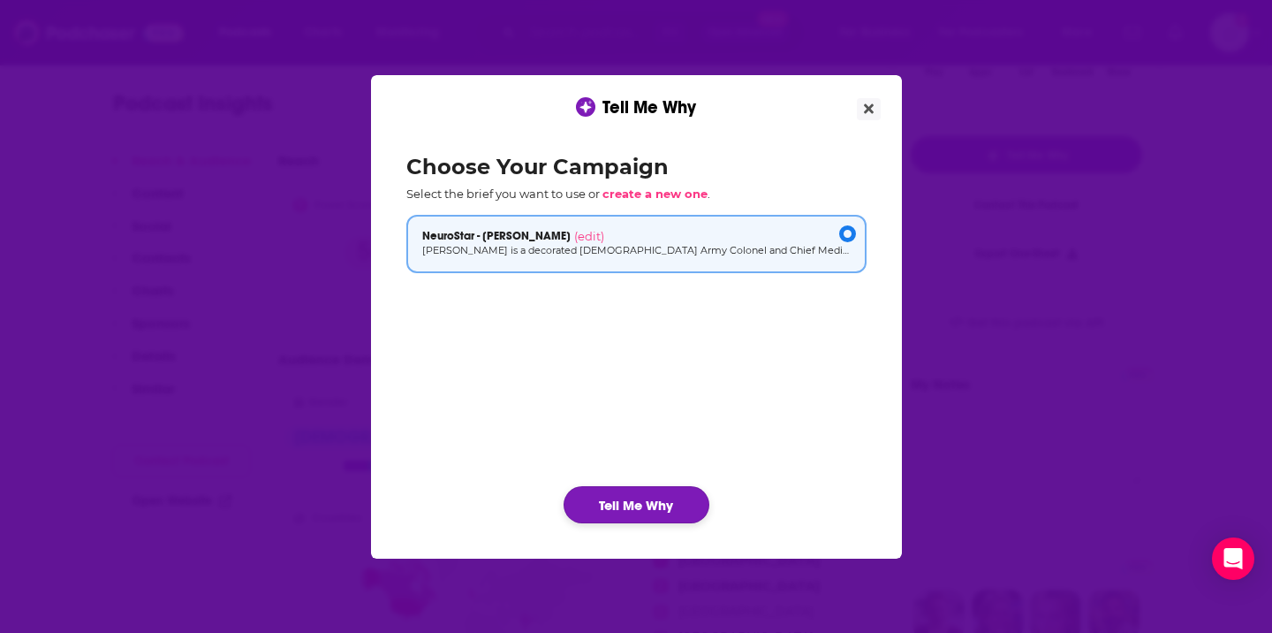
click at [643, 501] on button "Tell Me Why" at bounding box center [637, 504] width 146 height 37
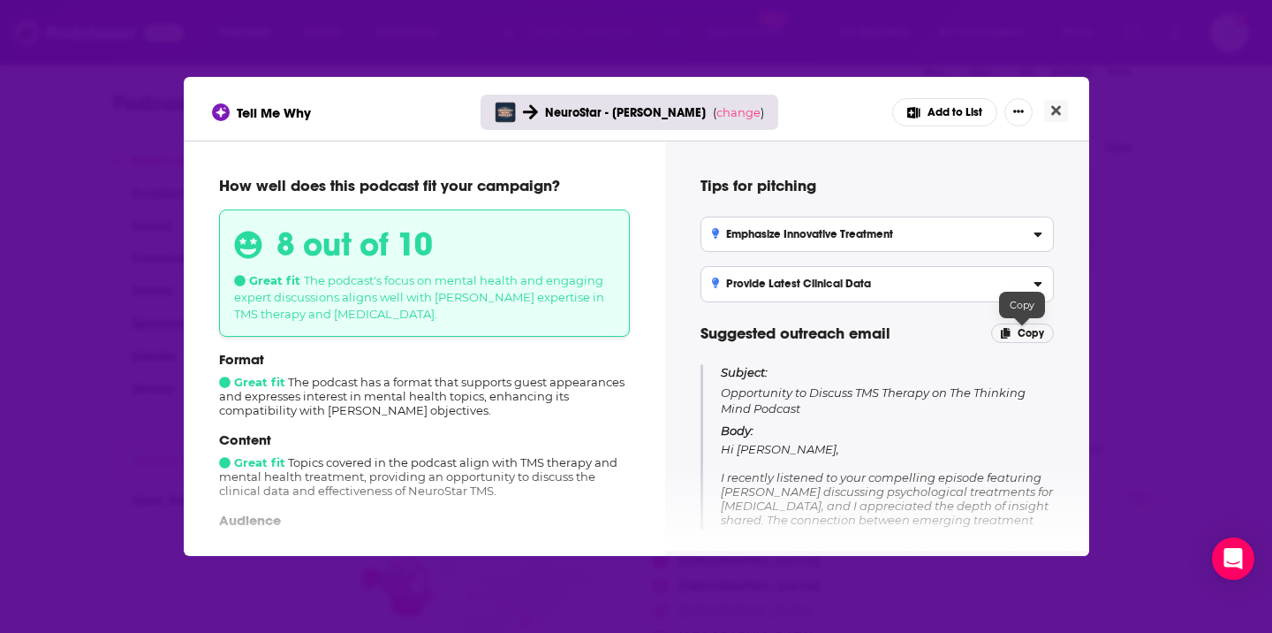
click at [1021, 338] on span "Copy" at bounding box center [1031, 333] width 27 height 12
click at [1057, 110] on icon "Close" at bounding box center [1056, 111] width 10 height 10
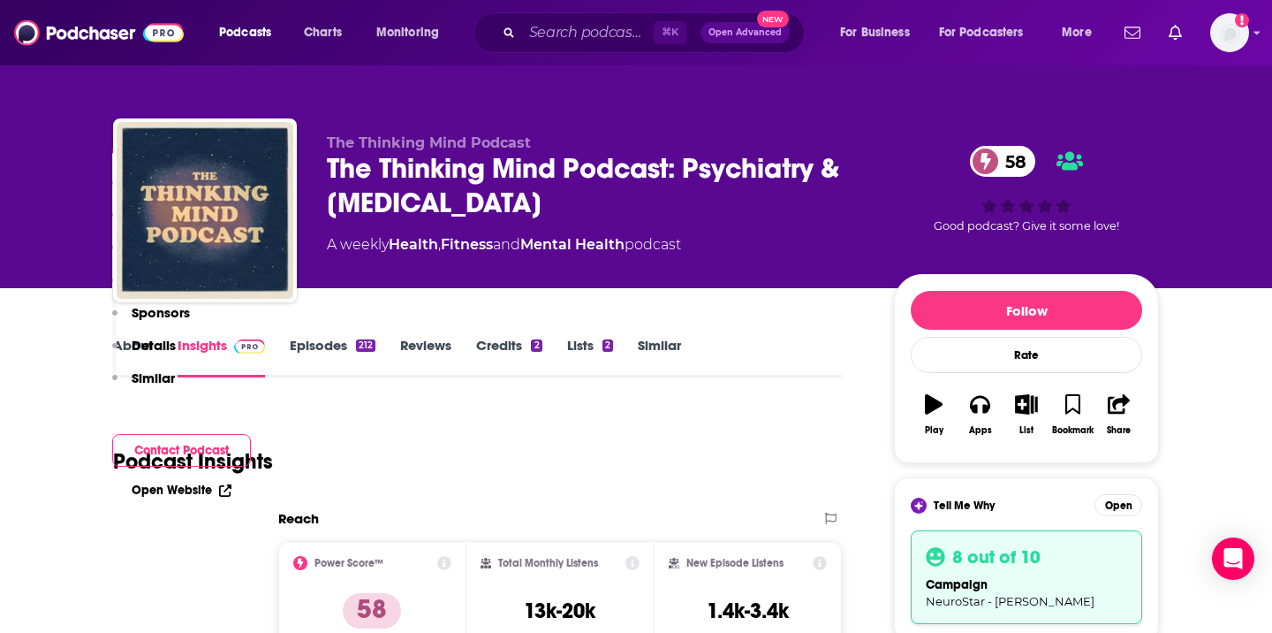
scroll to position [358, 0]
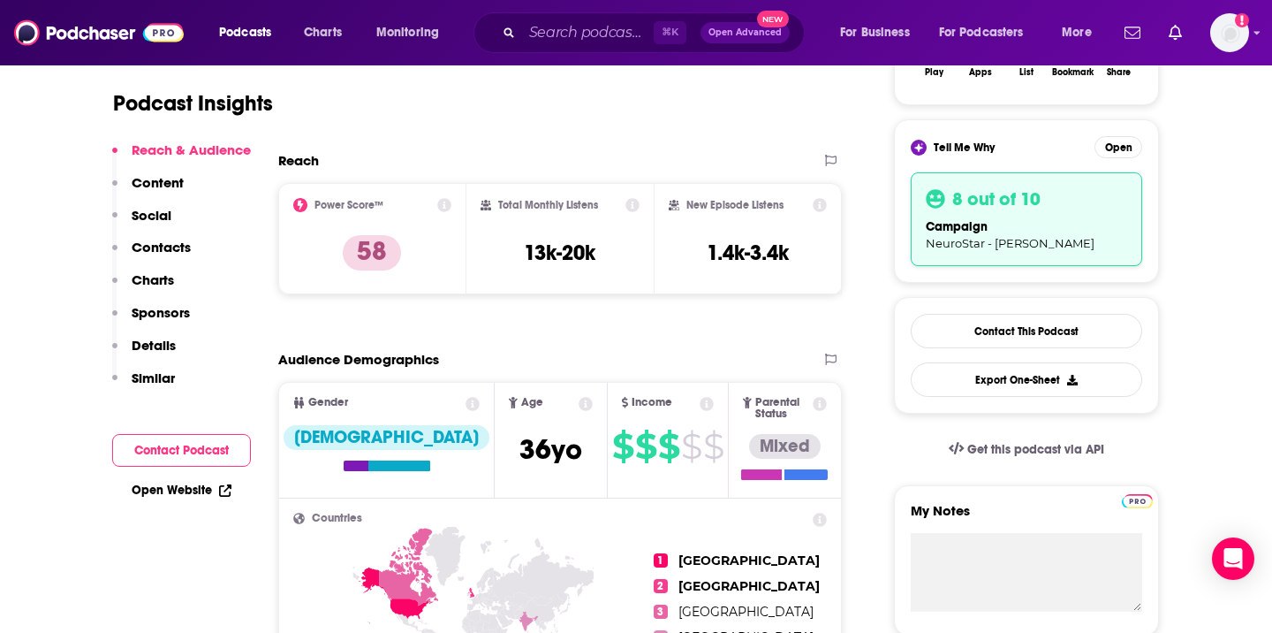
click at [831, 128] on div "Podcast Insights" at bounding box center [477, 100] width 729 height 104
